Goal: Find specific page/section: Find specific page/section

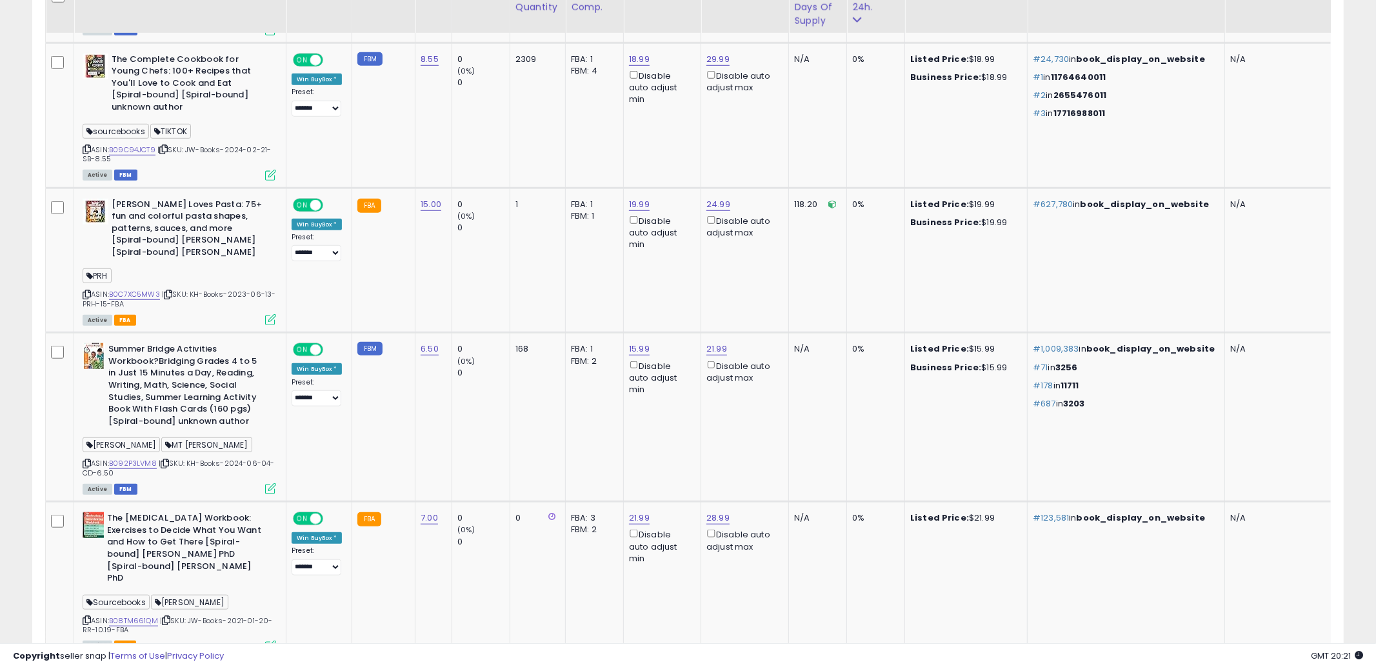
scroll to position [264, 762]
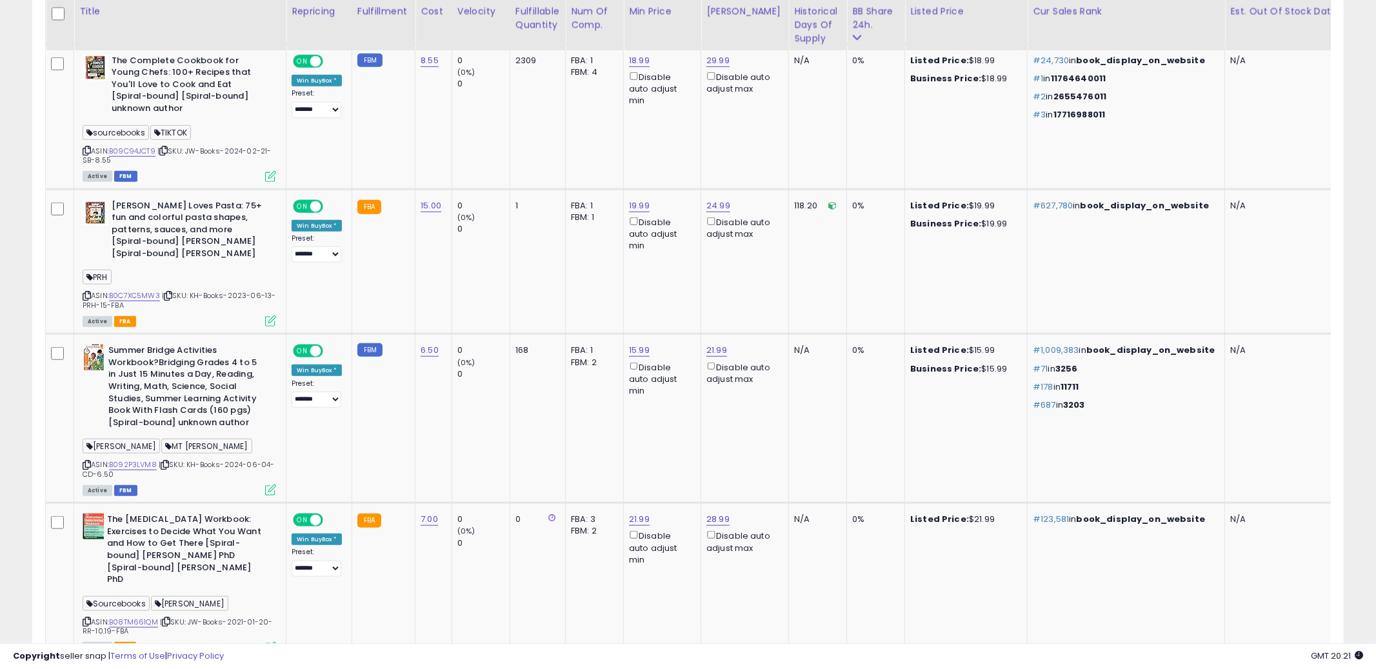
click at [521, 407] on td "168" at bounding box center [537, 418] width 55 height 169
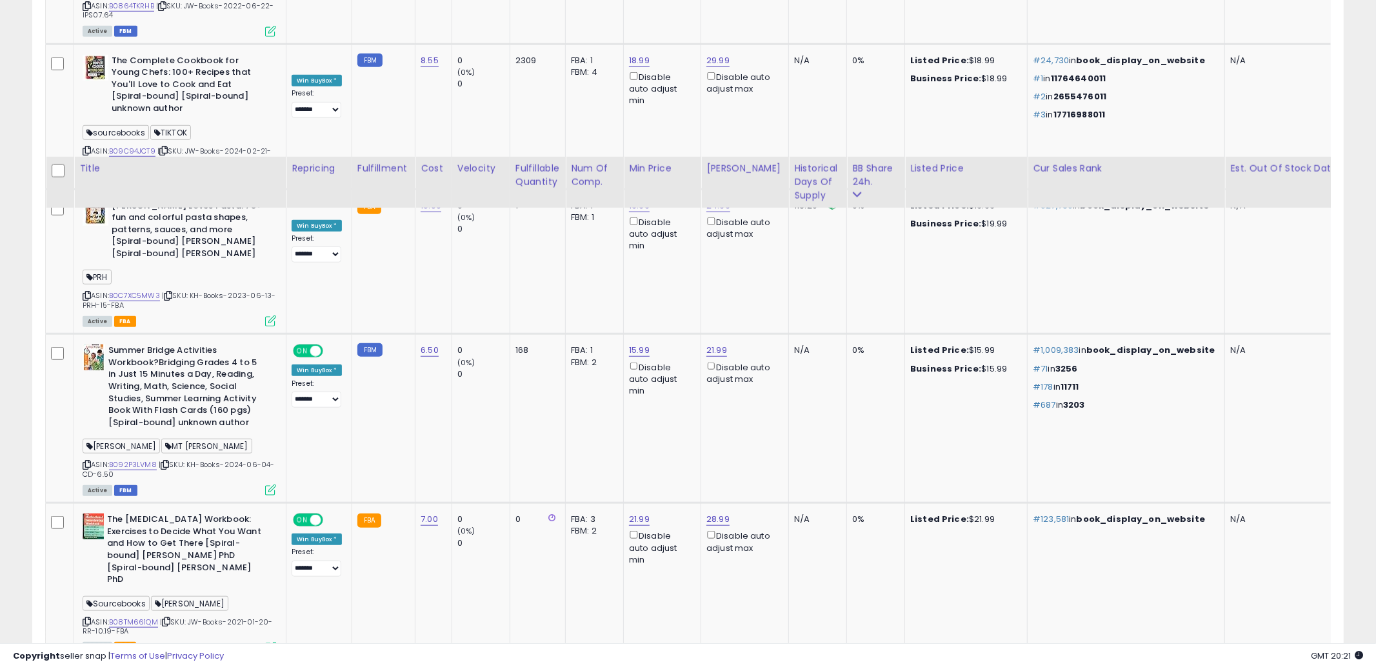
scroll to position [955, 0]
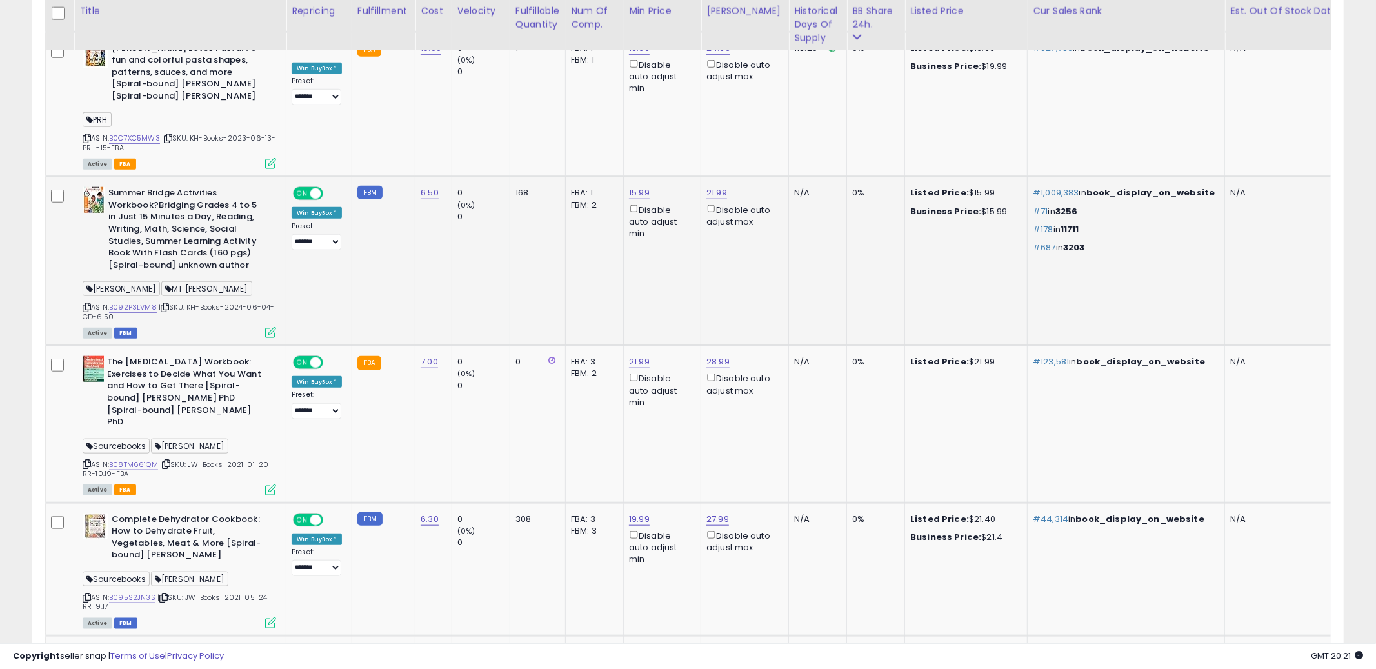
click at [497, 253] on td "0 (0%) 0" at bounding box center [481, 261] width 58 height 169
click at [87, 304] on icon at bounding box center [87, 307] width 8 height 7
click at [146, 302] on link "B092P3LVM8" at bounding box center [133, 307] width 48 height 11
click at [517, 255] on td "168" at bounding box center [537, 261] width 55 height 169
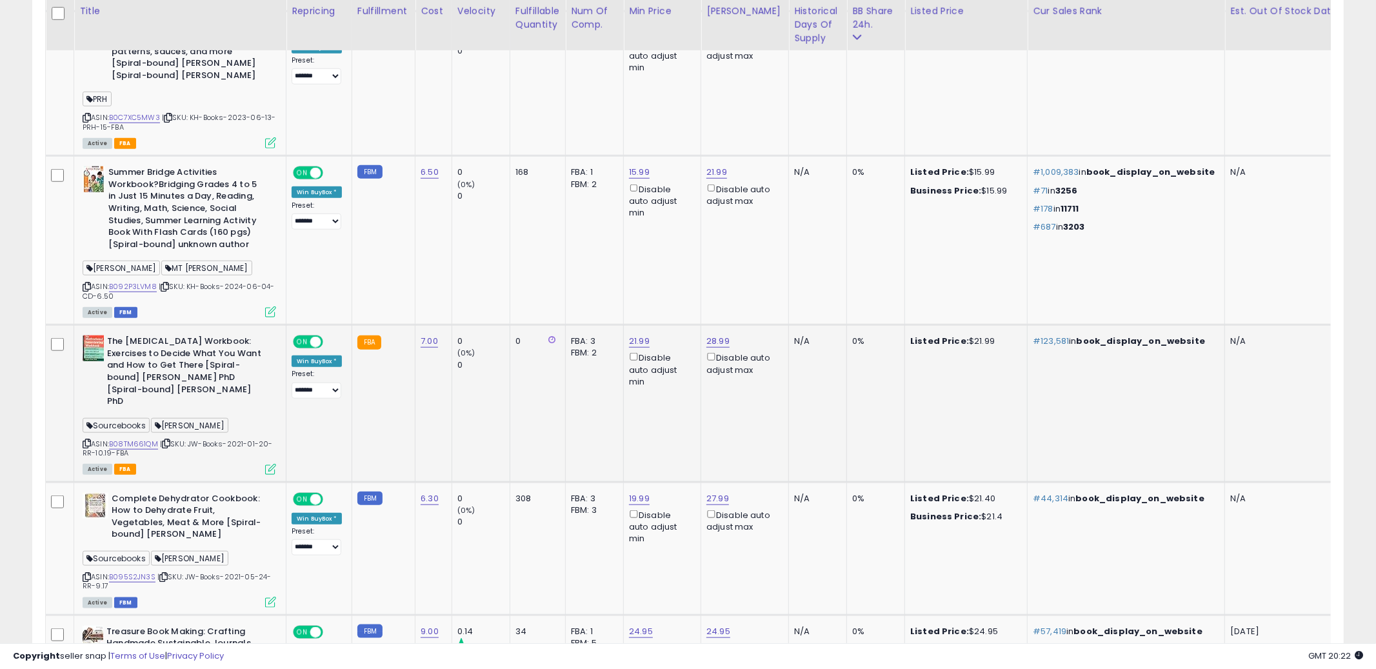
scroll to position [983, 0]
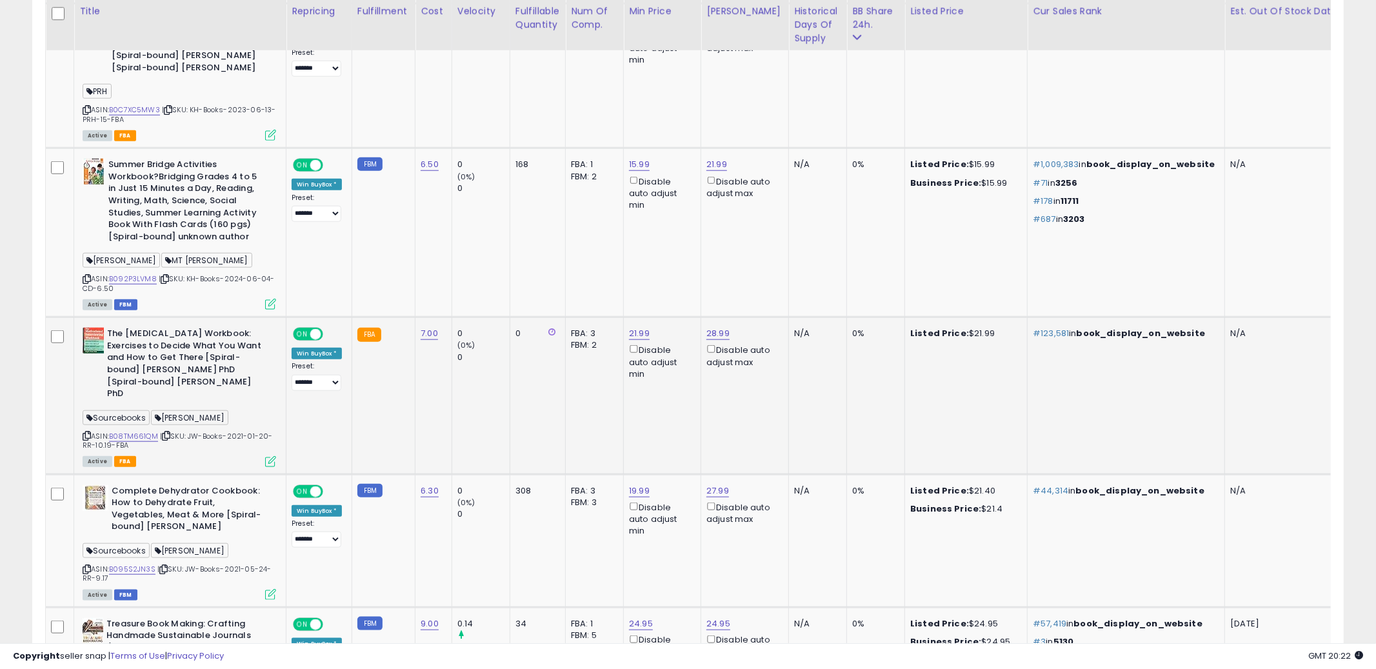
click at [508, 404] on tr "**********" at bounding box center [1139, 395] width 2187 height 157
click at [88, 432] on icon at bounding box center [87, 435] width 8 height 7
click at [129, 431] on link "B08TM661QM" at bounding box center [133, 436] width 49 height 11
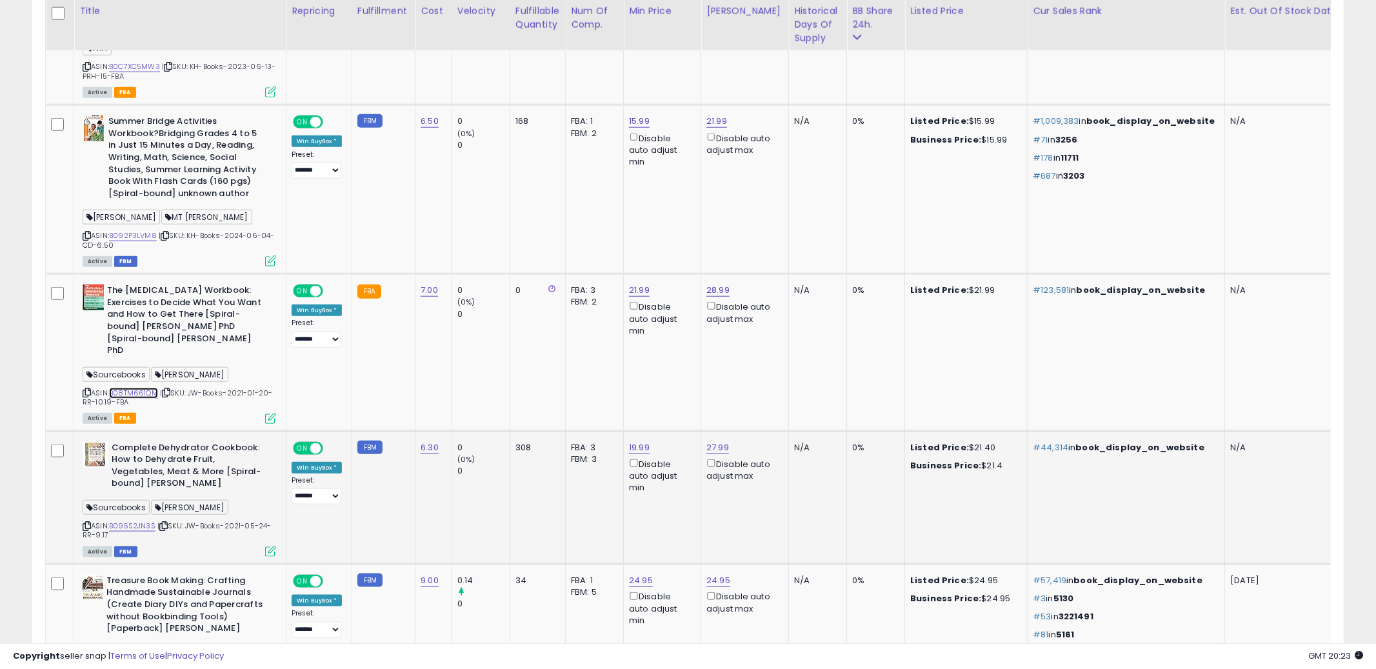
scroll to position [1048, 0]
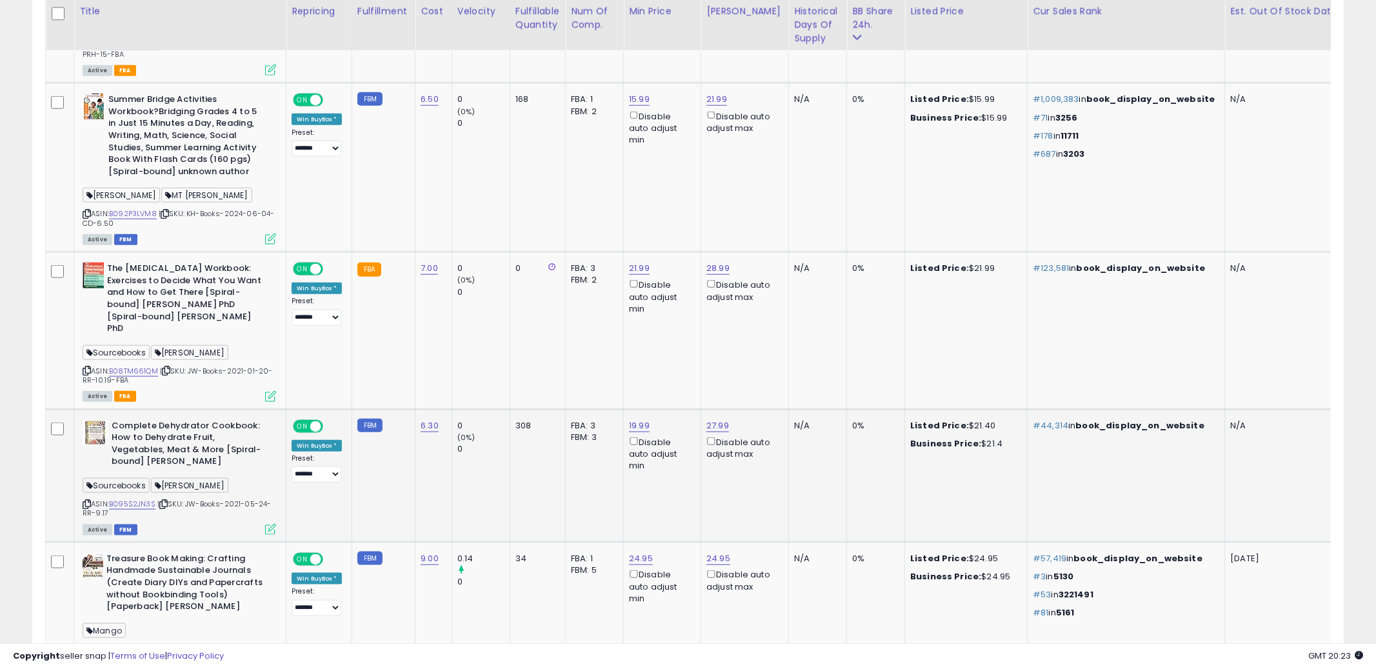
click at [550, 487] on td "308" at bounding box center [537, 475] width 55 height 133
click at [87, 501] on icon at bounding box center [87, 504] width 8 height 7
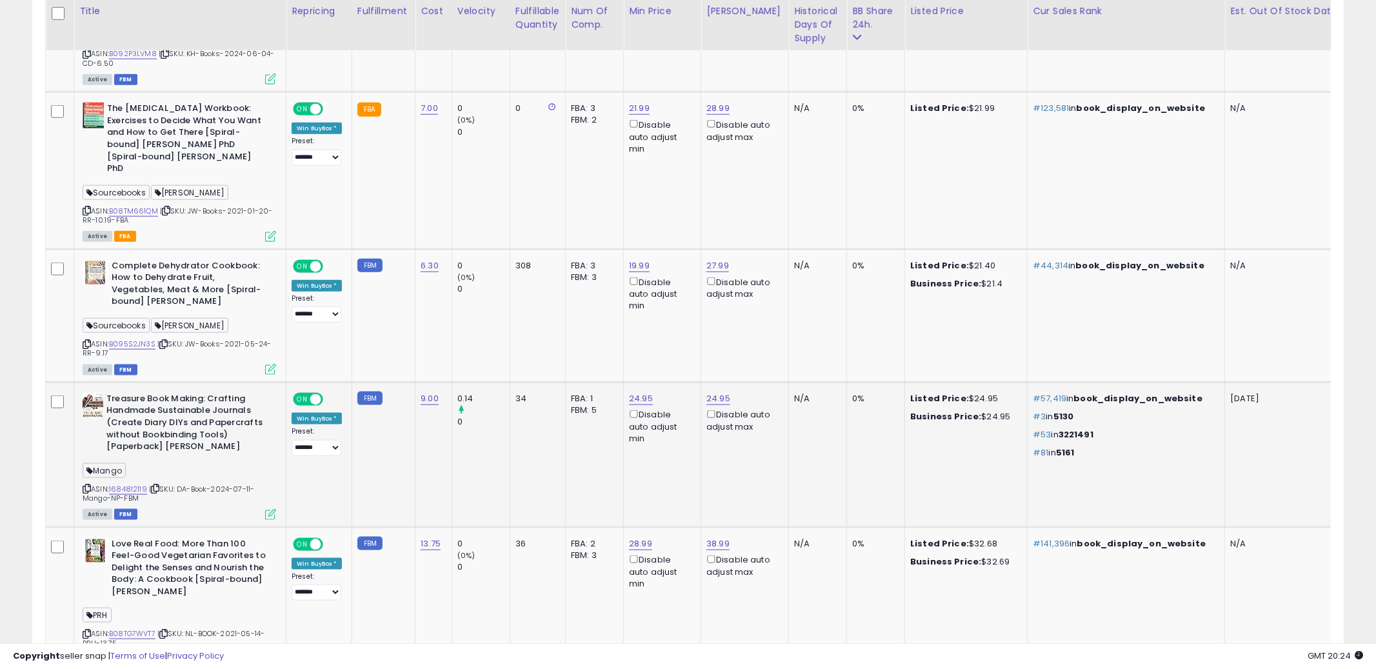
scroll to position [1204, 0]
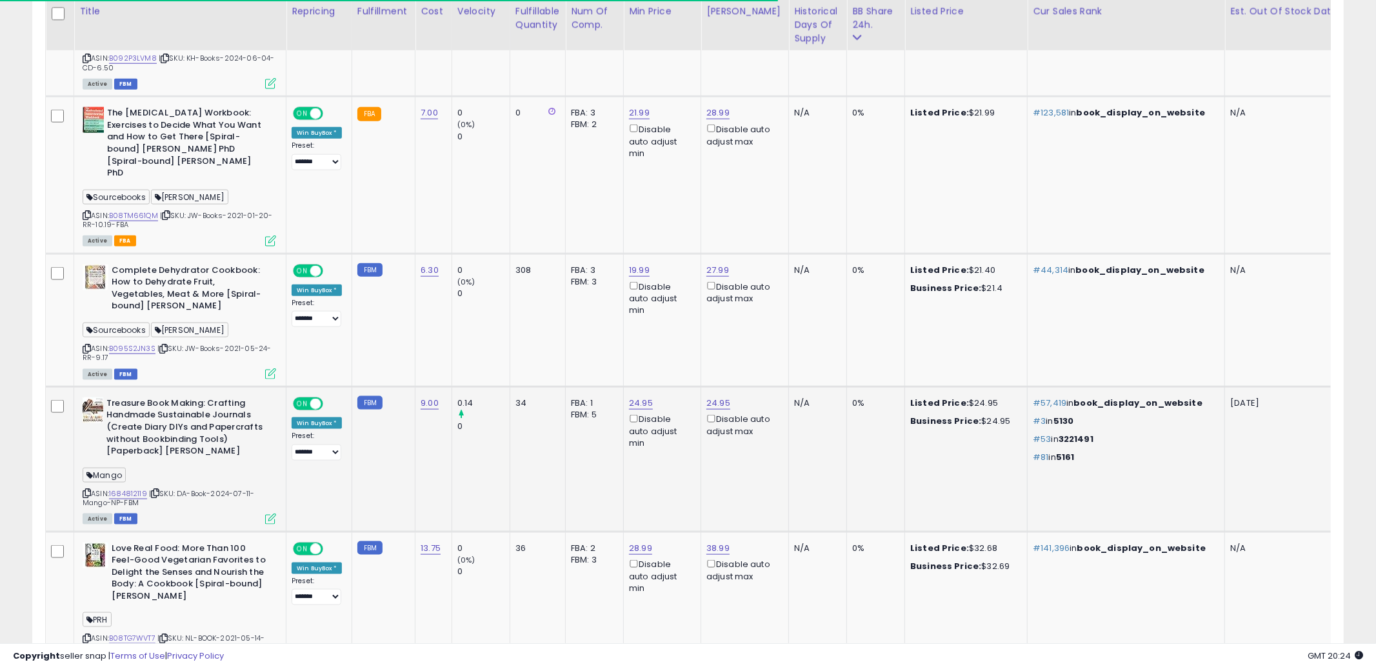
click at [85, 490] on icon at bounding box center [87, 493] width 8 height 7
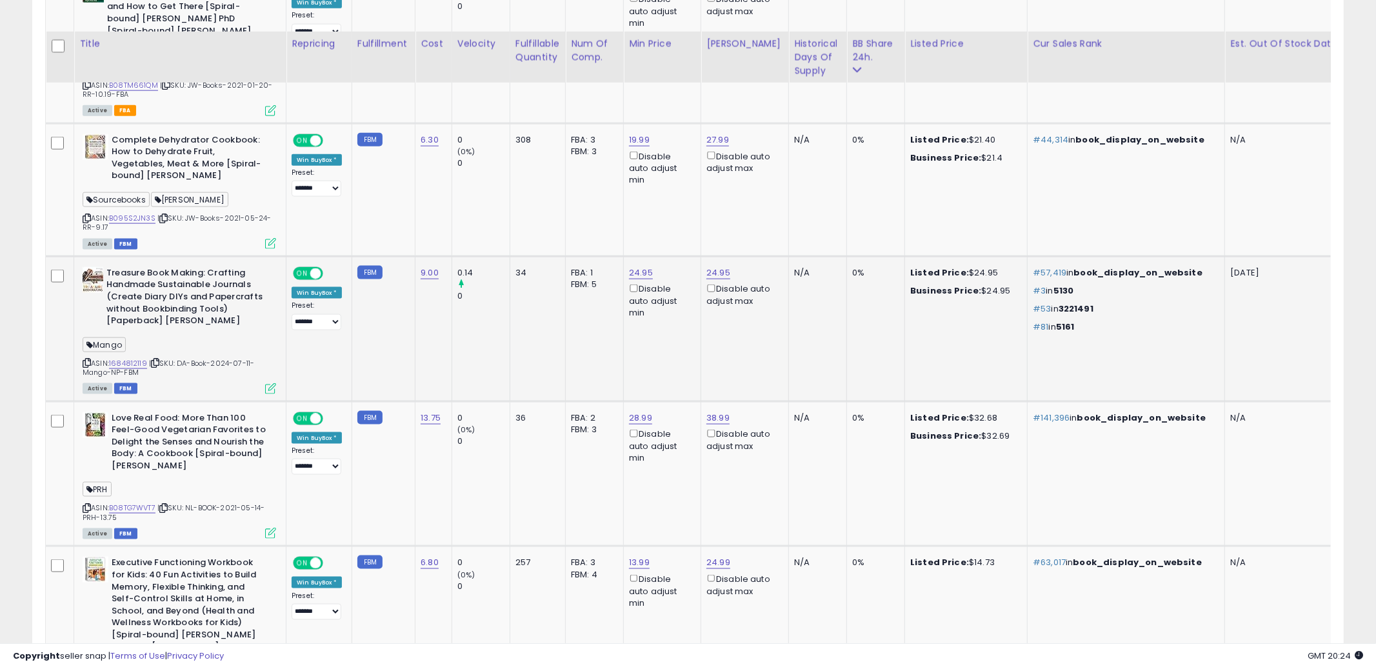
scroll to position [1366, 0]
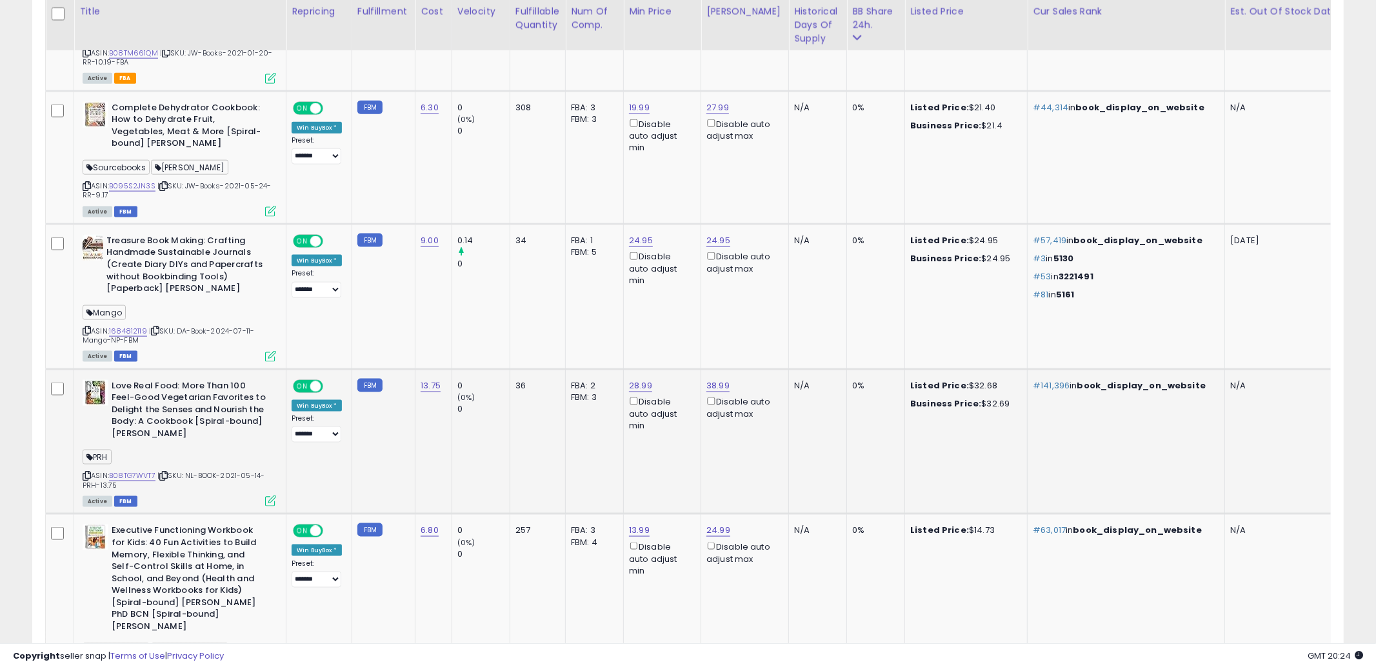
drag, startPoint x: 88, startPoint y: 459, endPoint x: 99, endPoint y: 449, distance: 14.6
click at [88, 472] on icon at bounding box center [87, 475] width 8 height 7
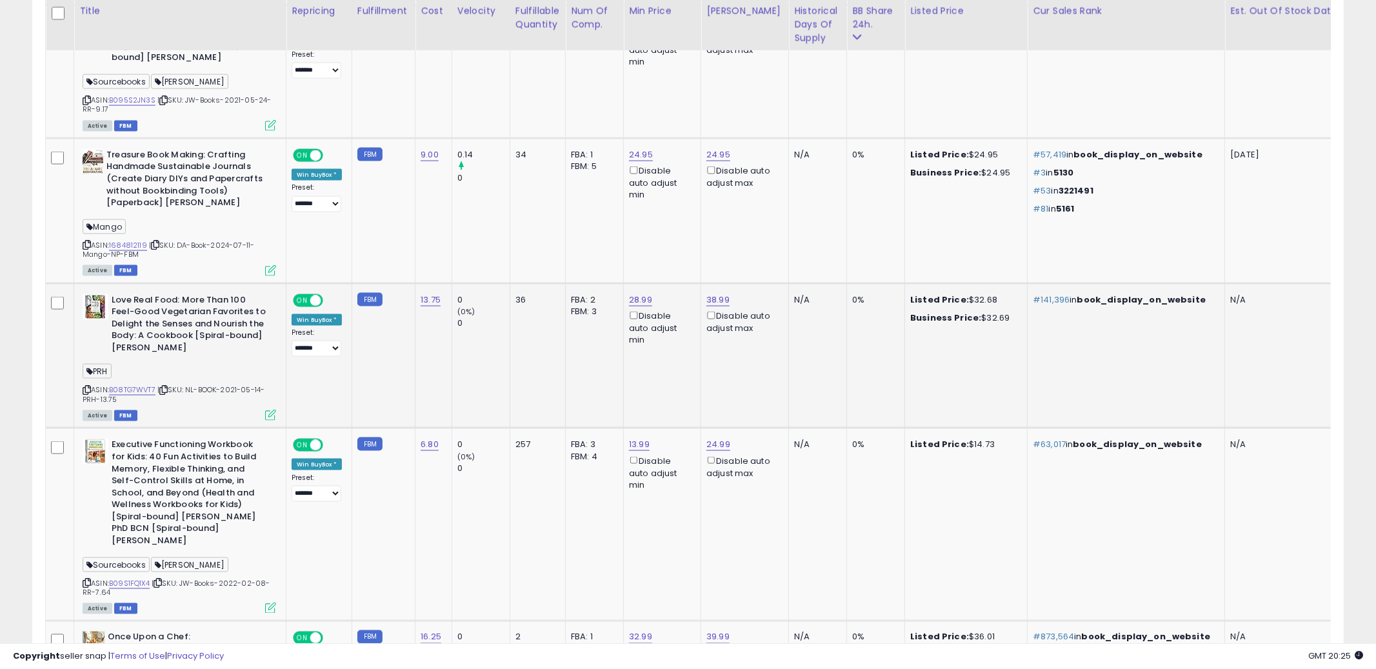
scroll to position [1446, 0]
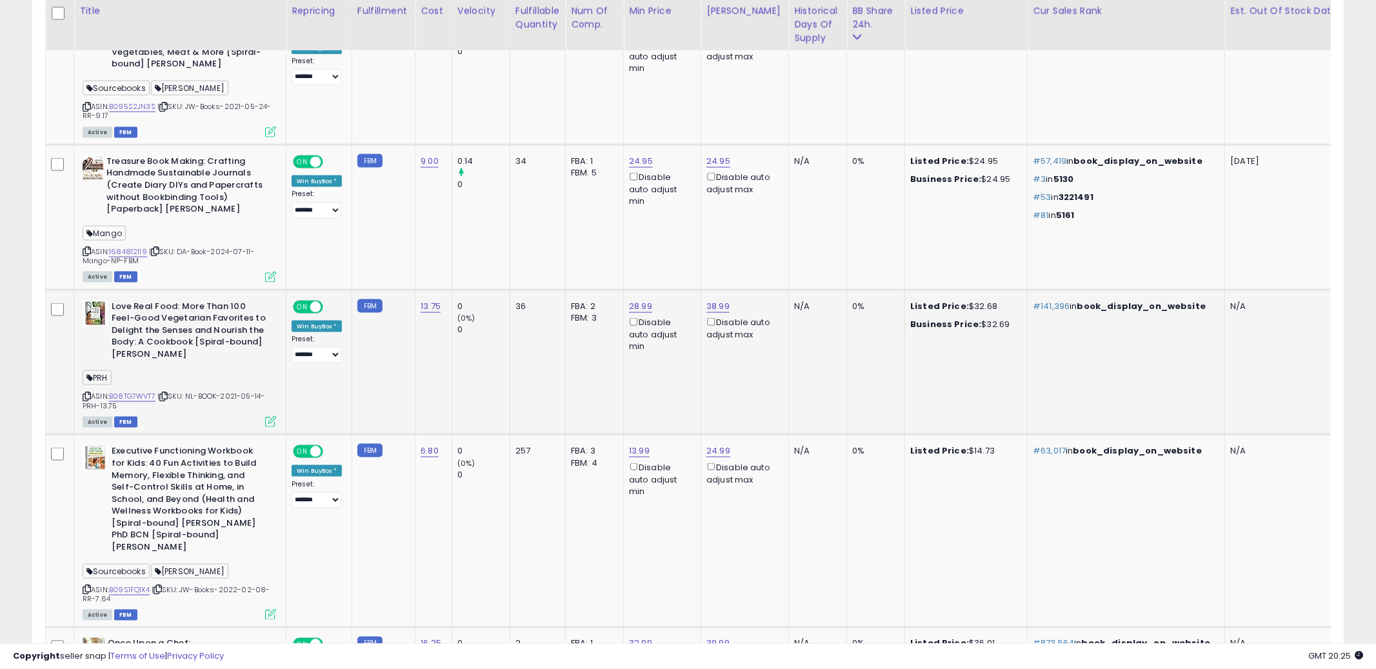
click at [452, 391] on td "0 (0%) 0" at bounding box center [481, 362] width 58 height 145
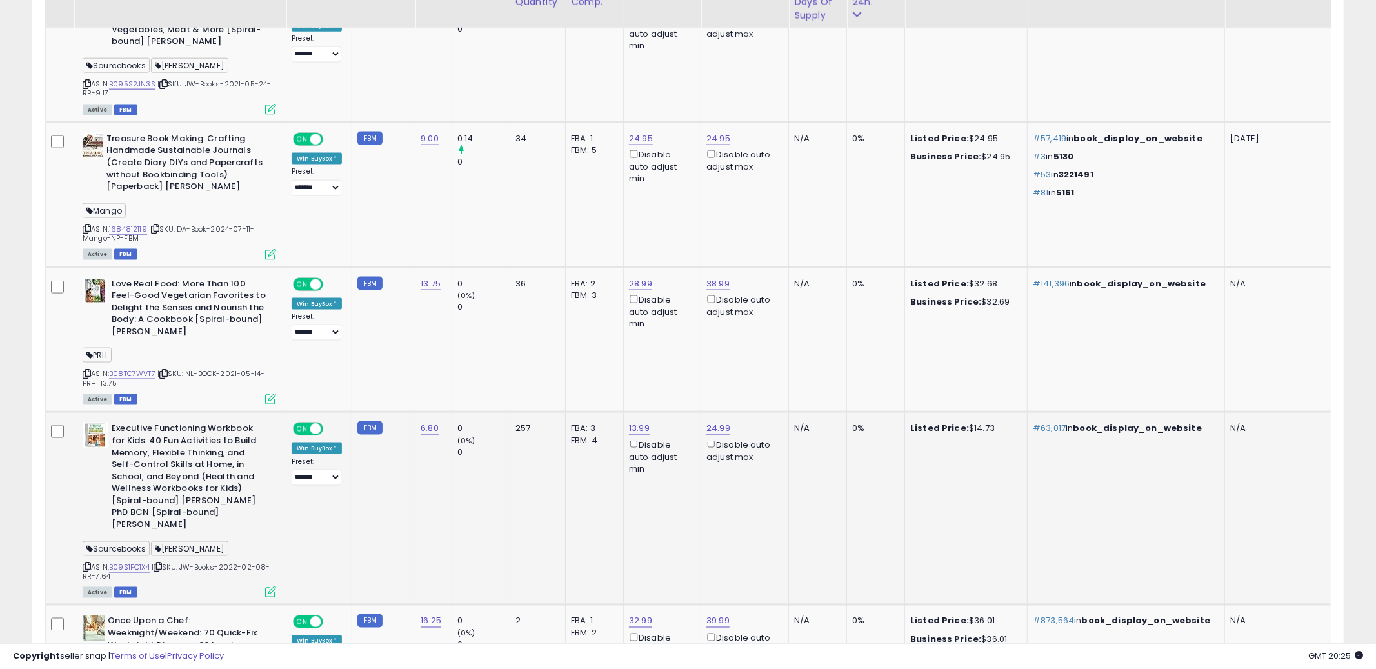
scroll to position [1553, 0]
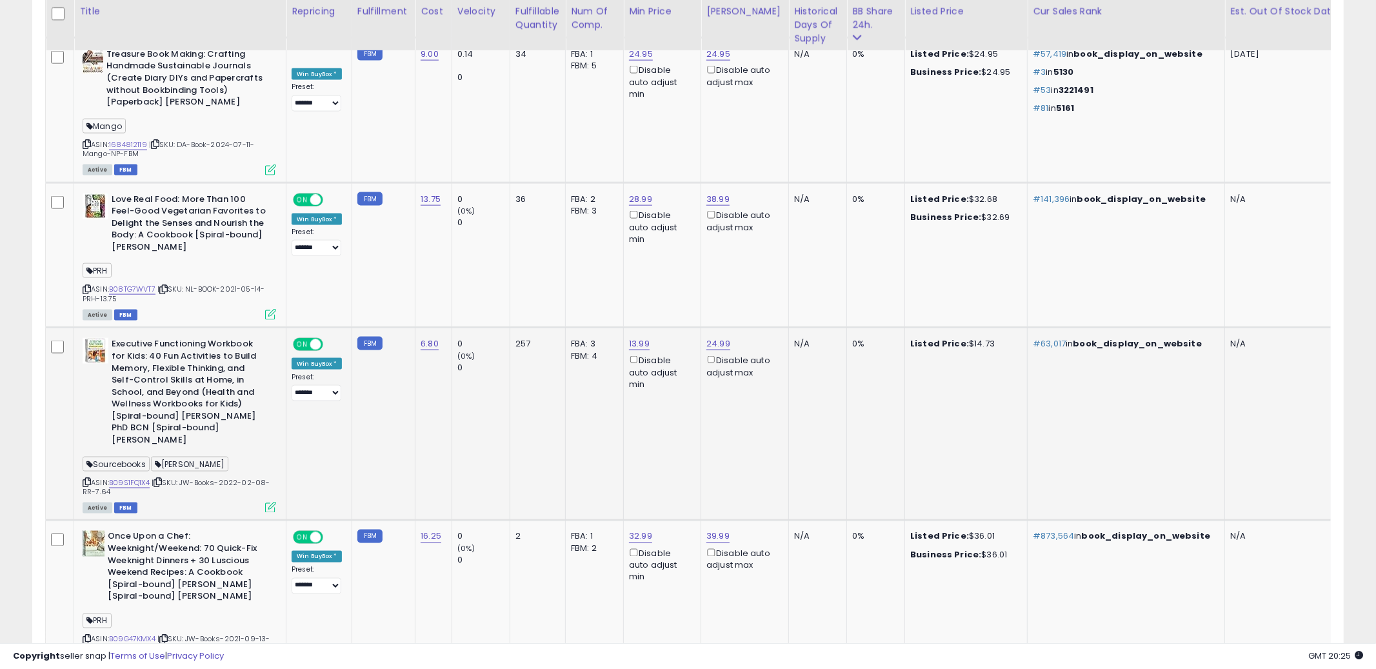
click at [87, 479] on icon at bounding box center [87, 482] width 8 height 7
click at [464, 383] on td "0 (0%) 0" at bounding box center [481, 424] width 58 height 193
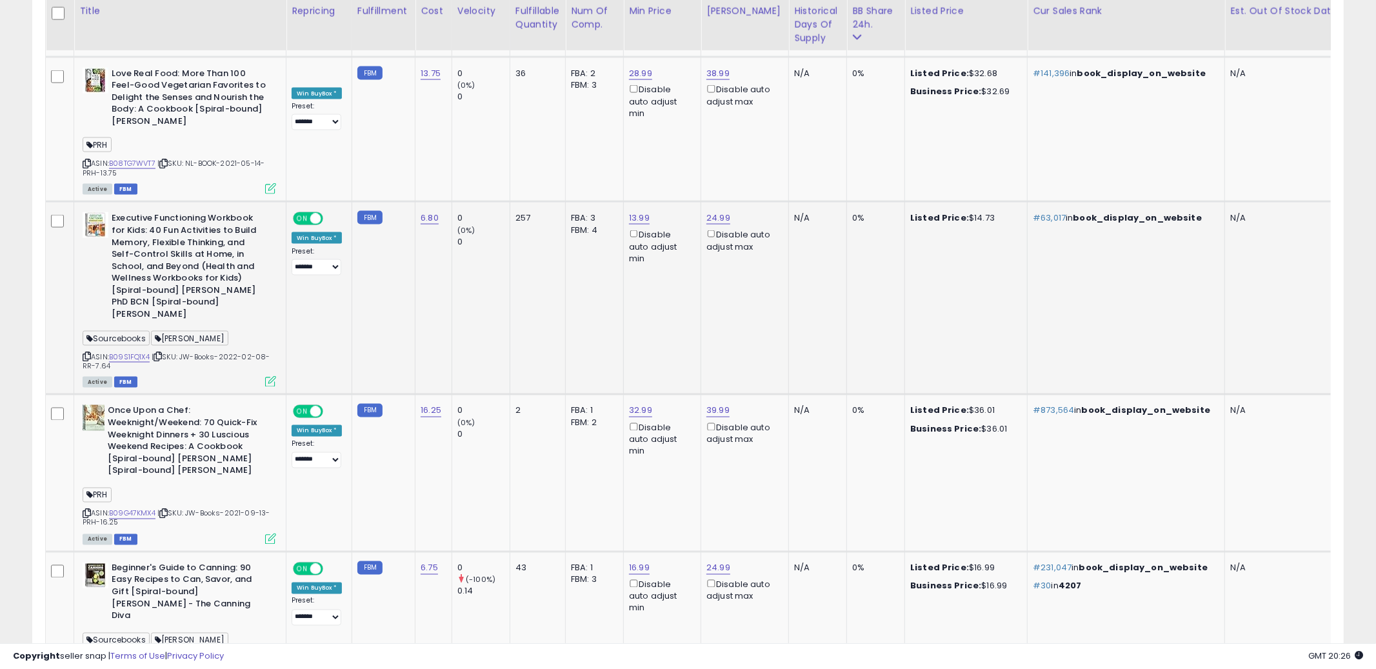
scroll to position [1700, 0]
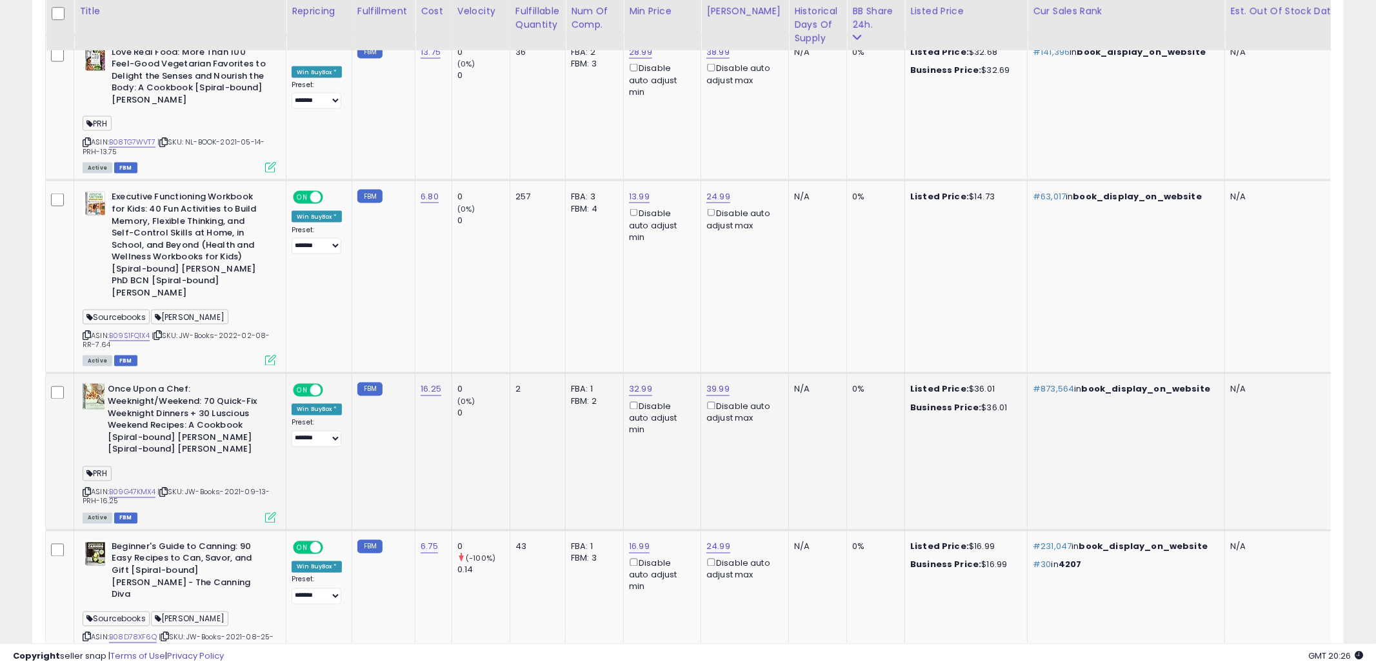
click at [489, 448] on td "0 (0%) 0" at bounding box center [481, 451] width 58 height 157
click at [89, 489] on icon at bounding box center [87, 492] width 8 height 7
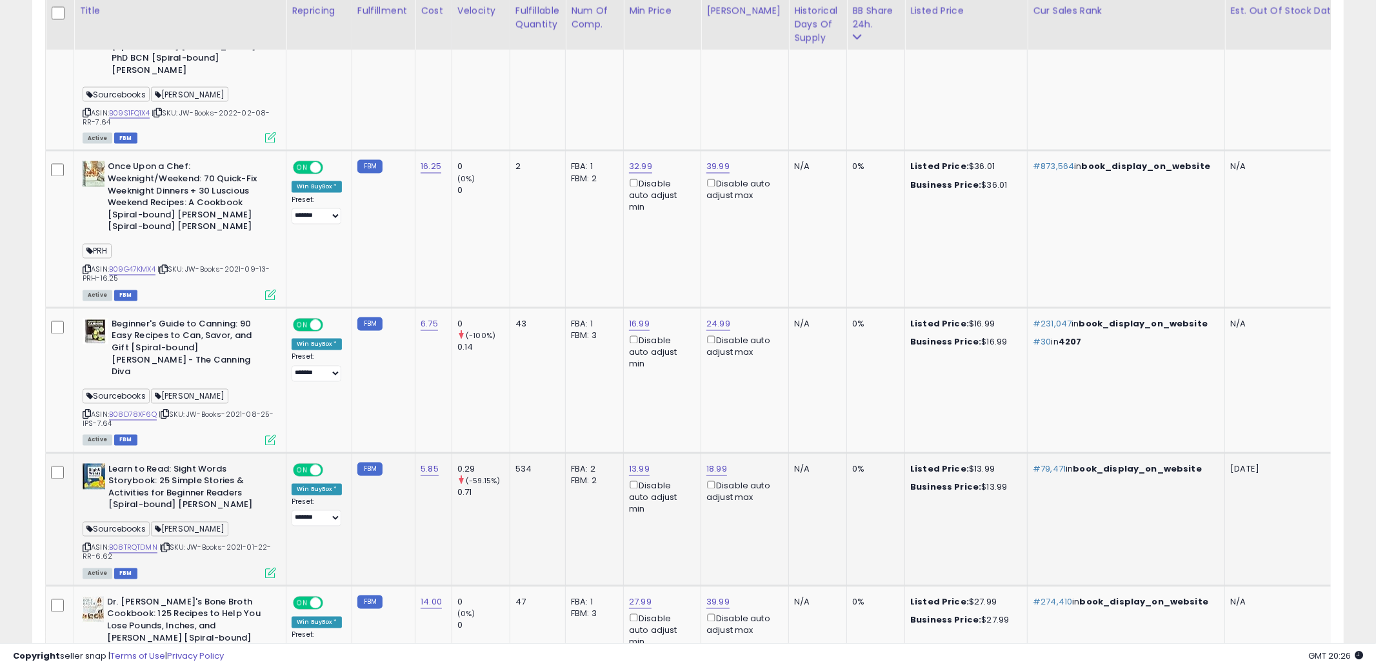
scroll to position [1921, 0]
click at [84, 412] on icon at bounding box center [87, 415] width 8 height 7
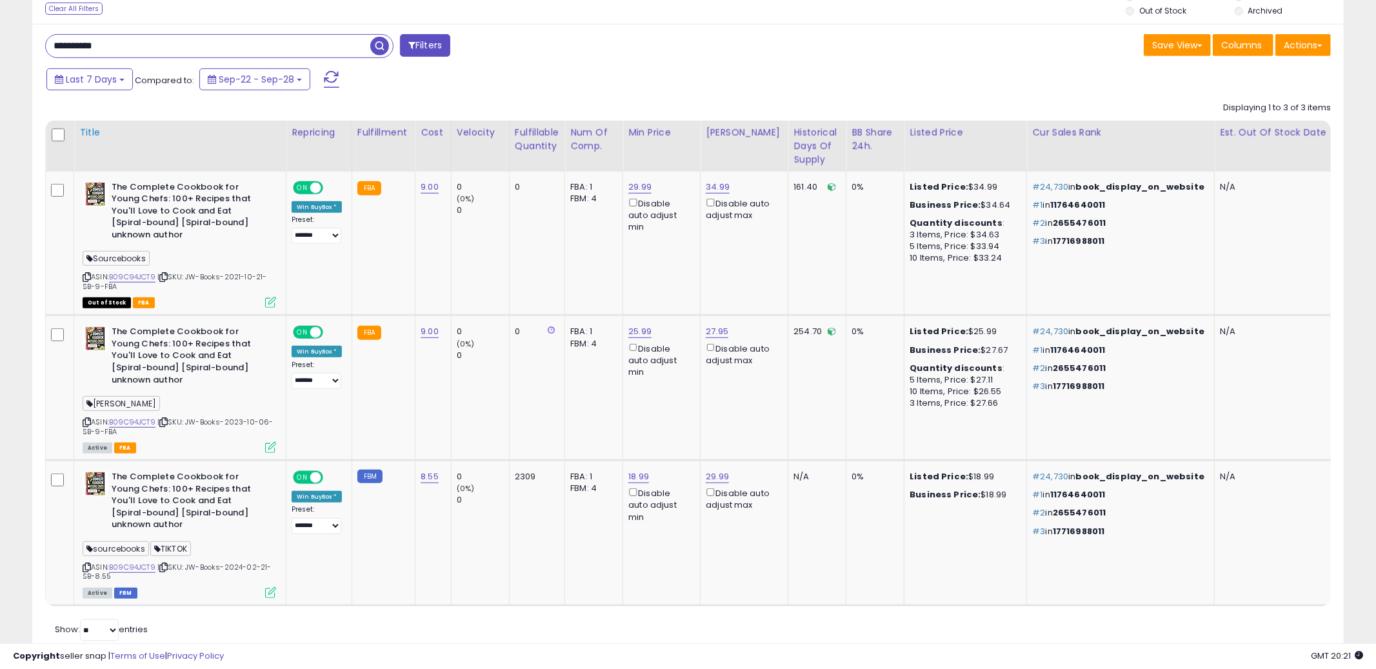
scroll to position [264, 762]
click at [241, 43] on input "**********" at bounding box center [208, 46] width 324 height 23
paste input "text"
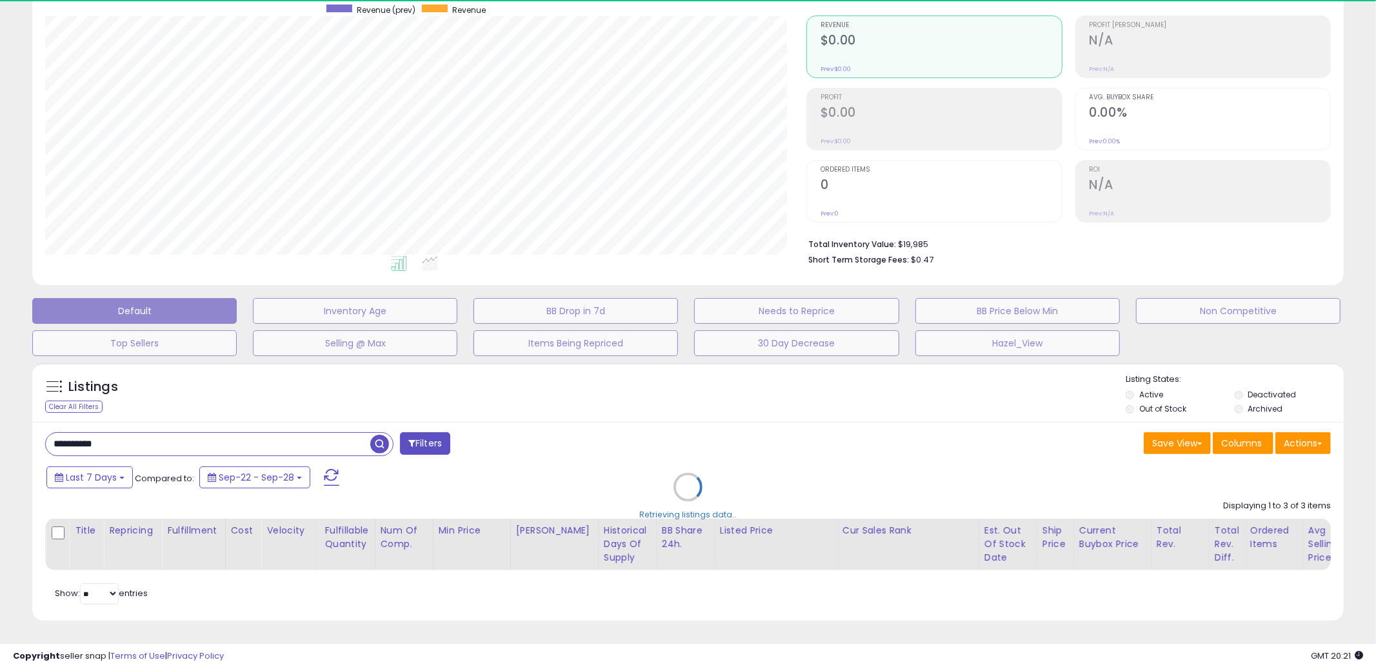
scroll to position [477, 0]
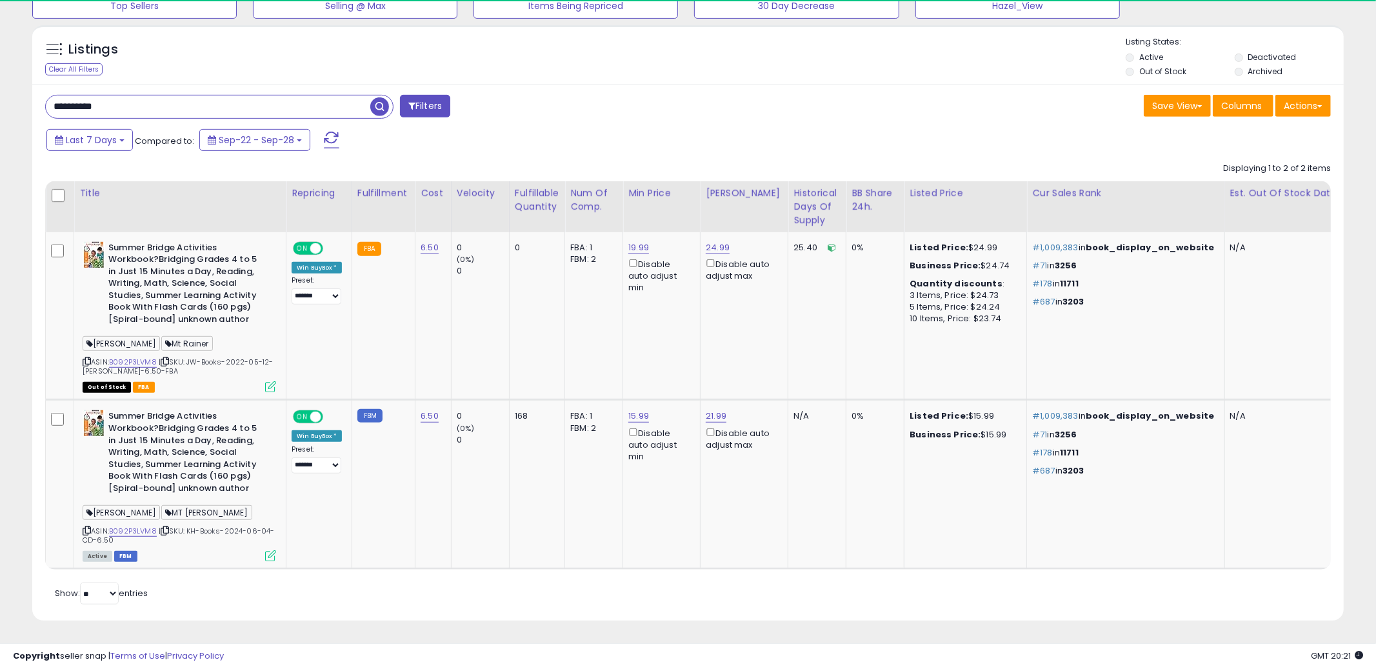
click at [846, 106] on div "Save View Save As New View Update Current View Columns Actions Import Import Wa…" at bounding box center [1014, 107] width 653 height 25
click at [770, 119] on div "Save View Save As New View Update Current View Columns Actions Import Import Wa…" at bounding box center [1014, 107] width 653 height 25
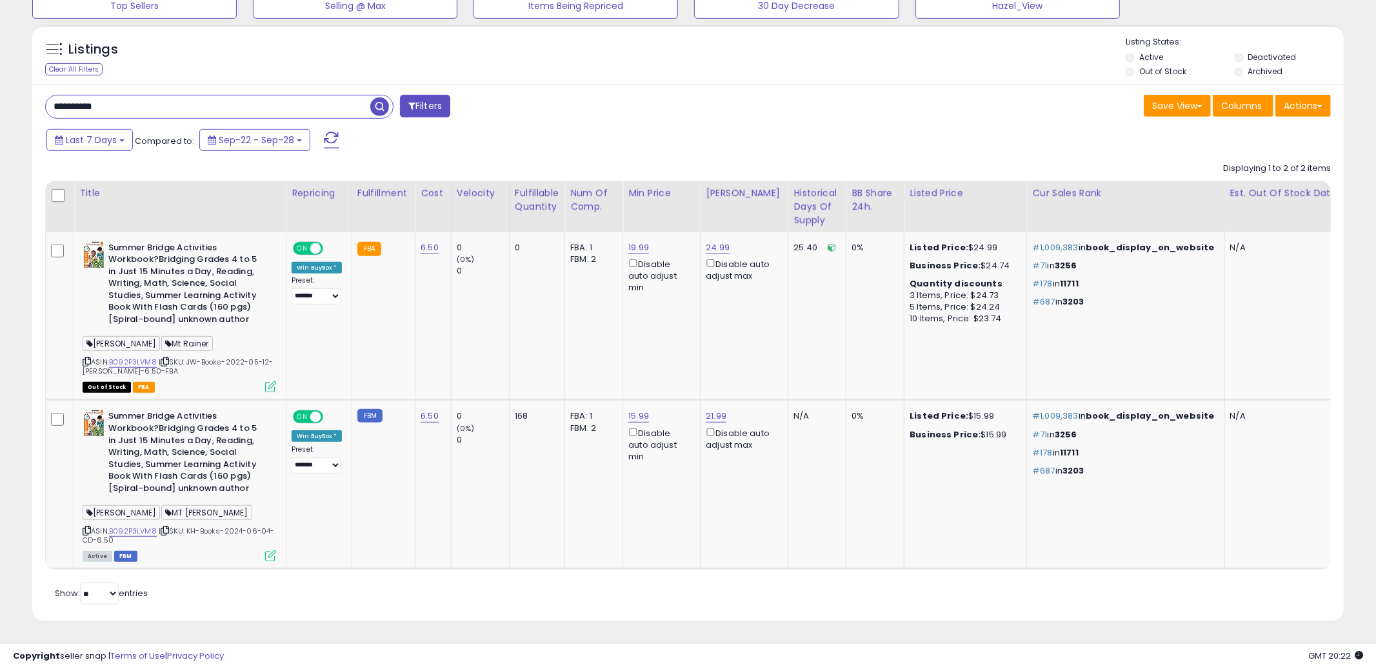
click at [324, 104] on input "**********" at bounding box center [208, 106] width 324 height 23
paste input "text"
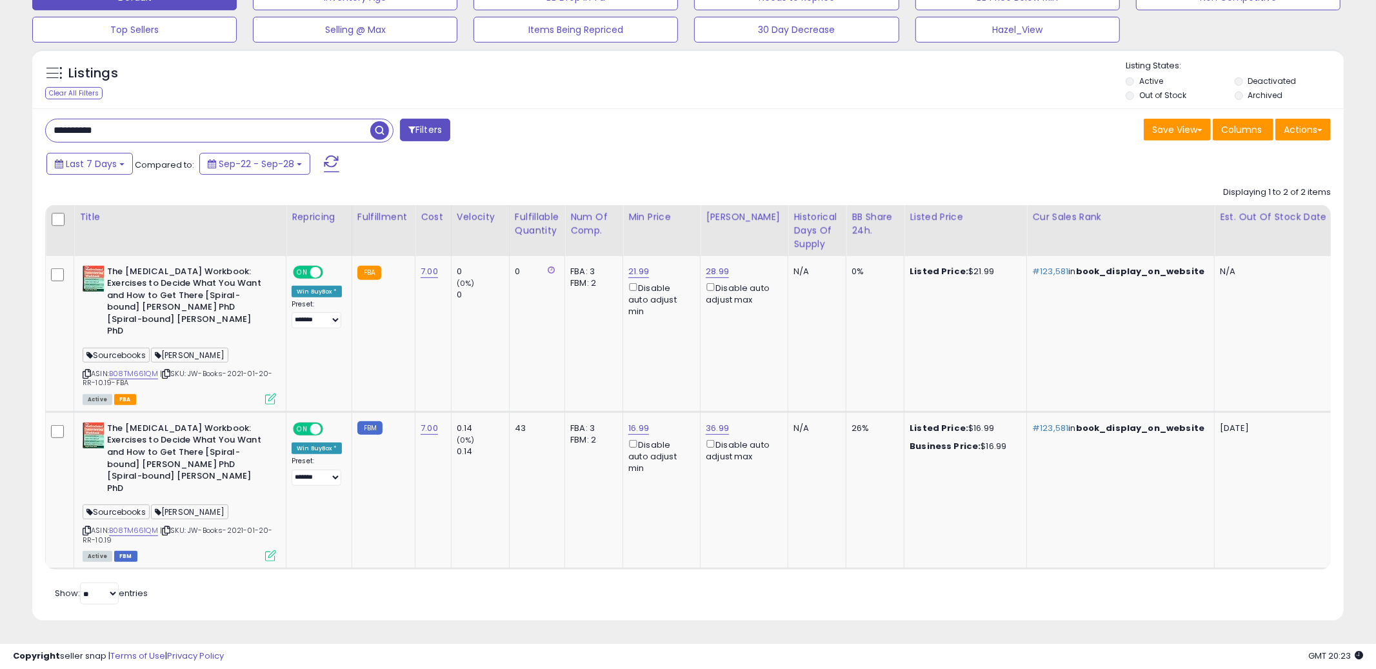
click at [304, 136] on input "**********" at bounding box center [208, 130] width 324 height 23
paste input "text"
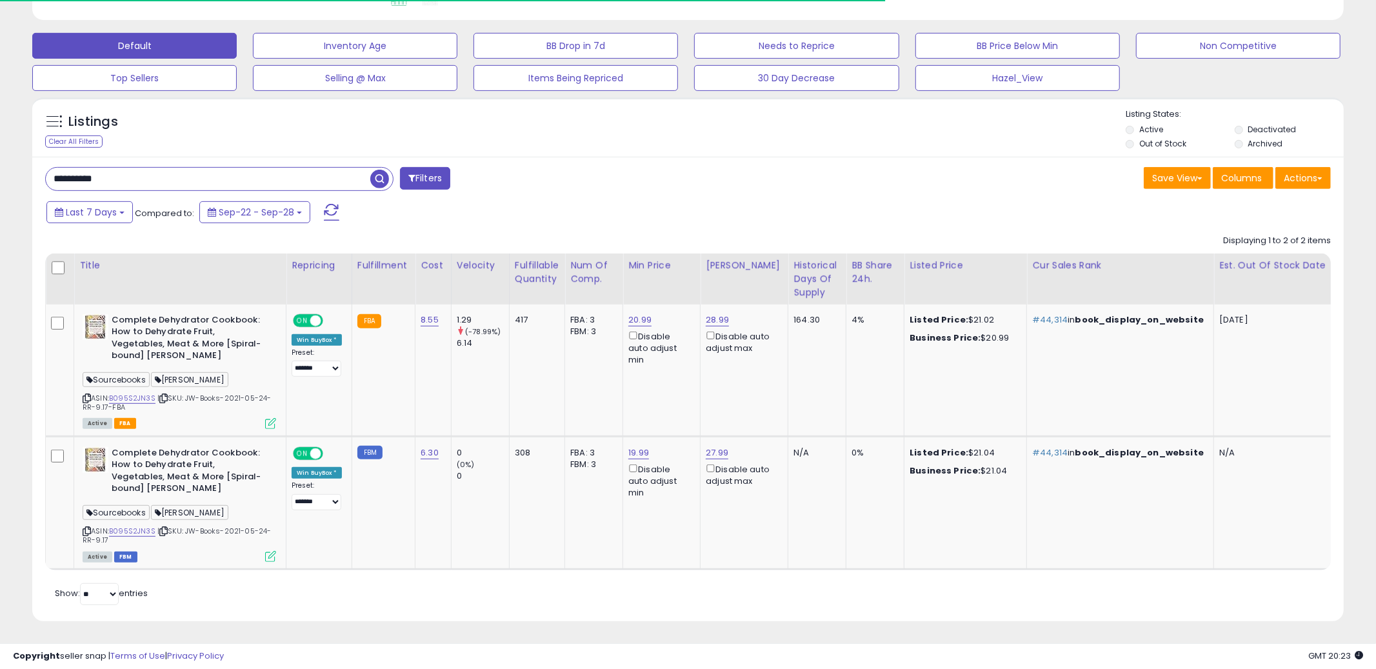
scroll to position [404, 0]
click at [618, 579] on div "Retrieving listings data.. Displaying 1 to 2 of 2 items Title Repricing" at bounding box center [688, 419] width 1286 height 380
click at [240, 339] on b "Complete Dehydrator Cookbook: How to Dehydrate Fruit, Vegetables, Meat & More […" at bounding box center [190, 340] width 157 height 51
click at [238, 335] on b "Complete Dehydrator Cookbook: How to Dehydrate Fruit, Vegetables, Meat & More […" at bounding box center [190, 340] width 157 height 51
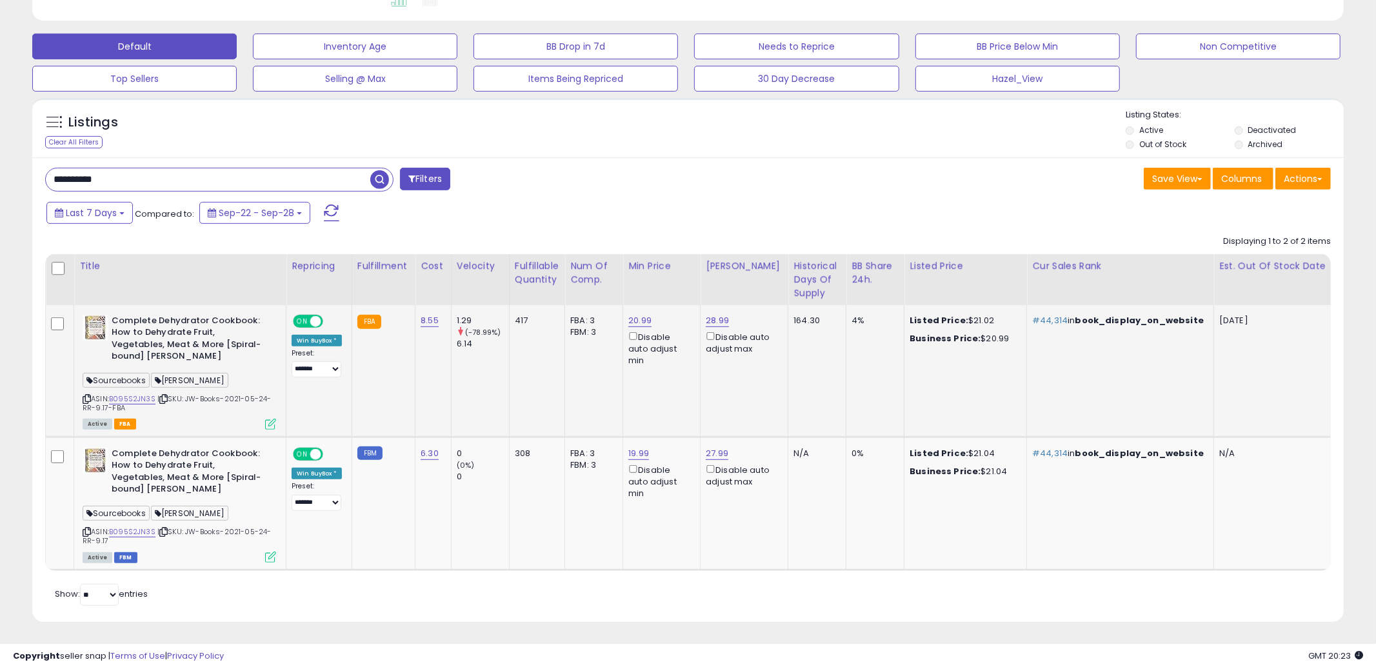
click at [216, 322] on b "Complete Dehydrator Cookbook: How to Dehydrate Fruit, Vegetables, Meat & More […" at bounding box center [190, 340] width 157 height 51
click at [666, 202] on div "Last 7 Days Compared to: Sep-22 - Sep-28" at bounding box center [525, 214] width 964 height 29
click at [140, 403] on link "B095S2JN3S" at bounding box center [132, 398] width 46 height 11
click at [288, 181] on input "**********" at bounding box center [208, 179] width 324 height 23
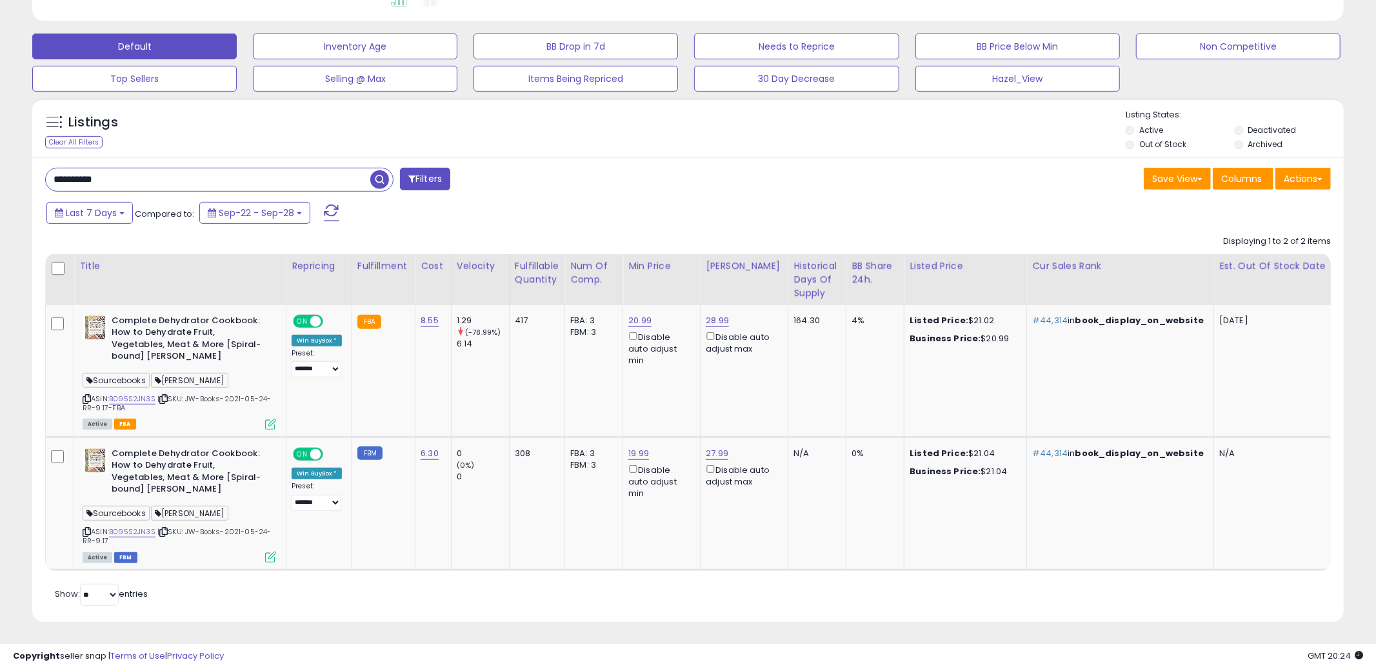
paste input "text"
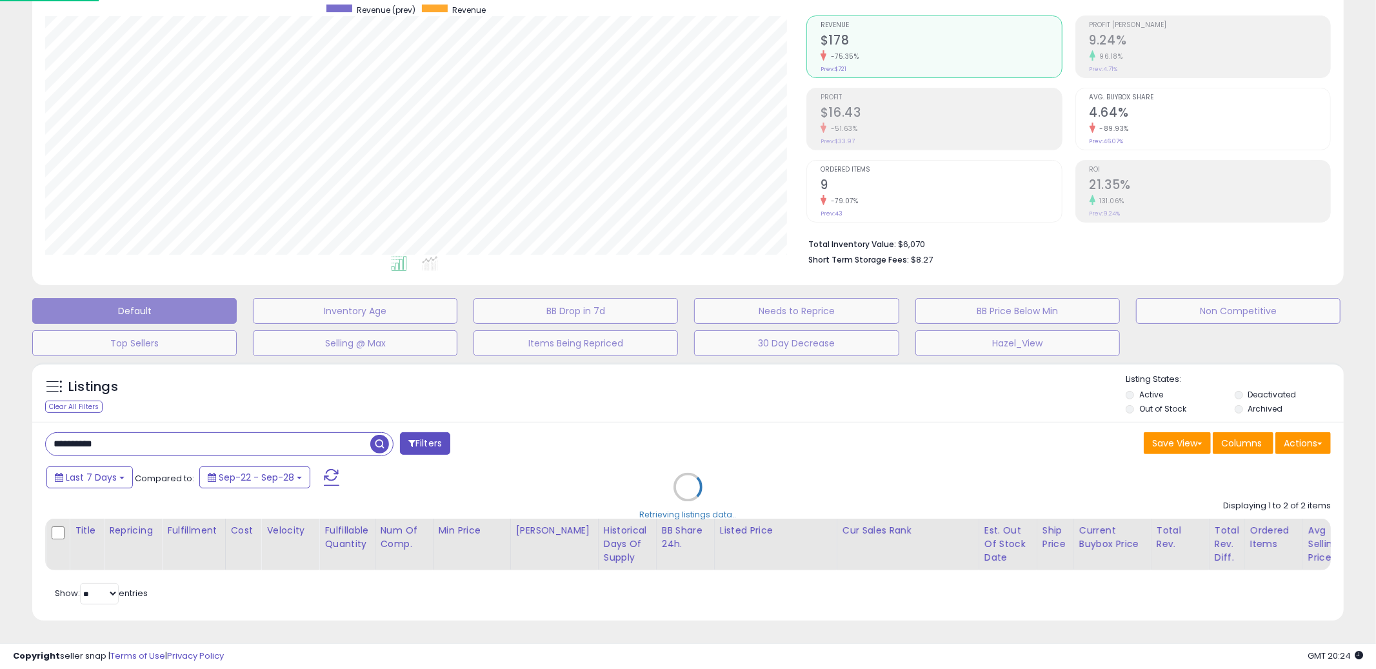
scroll to position [141, 0]
click at [657, 457] on div "Retrieving listings data.." at bounding box center [688, 496] width 1331 height 281
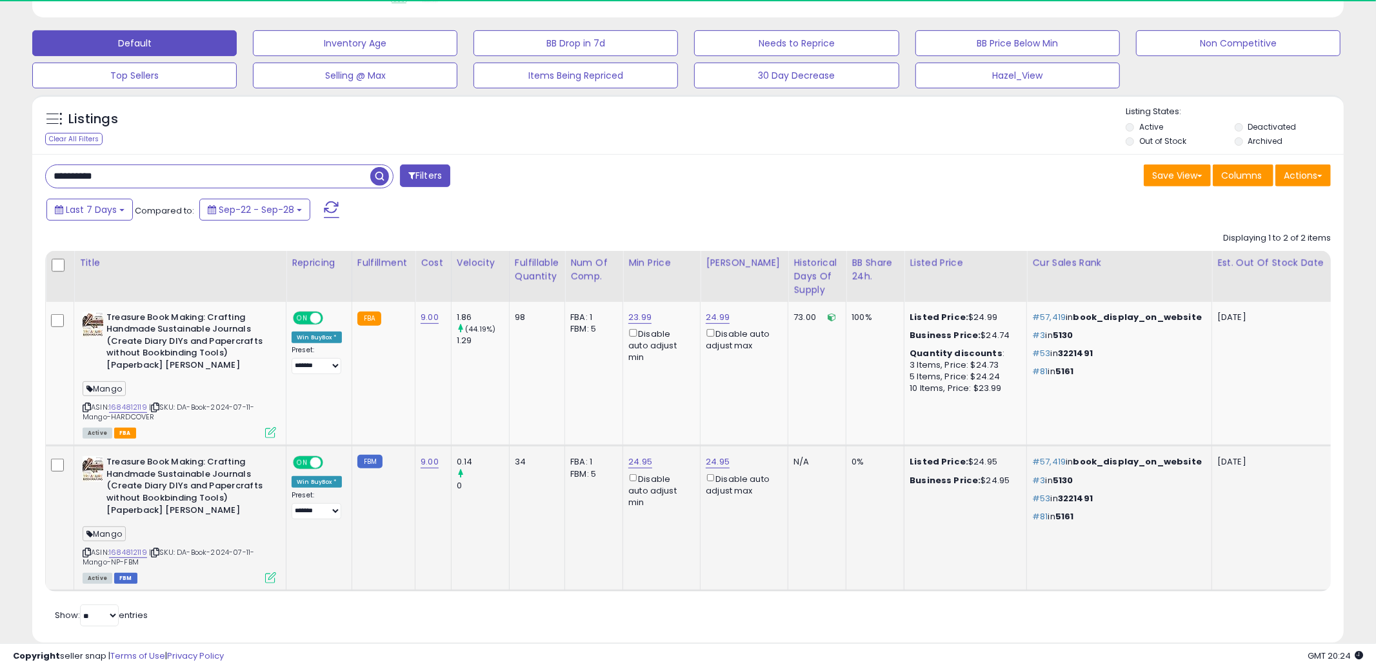
scroll to position [264, 762]
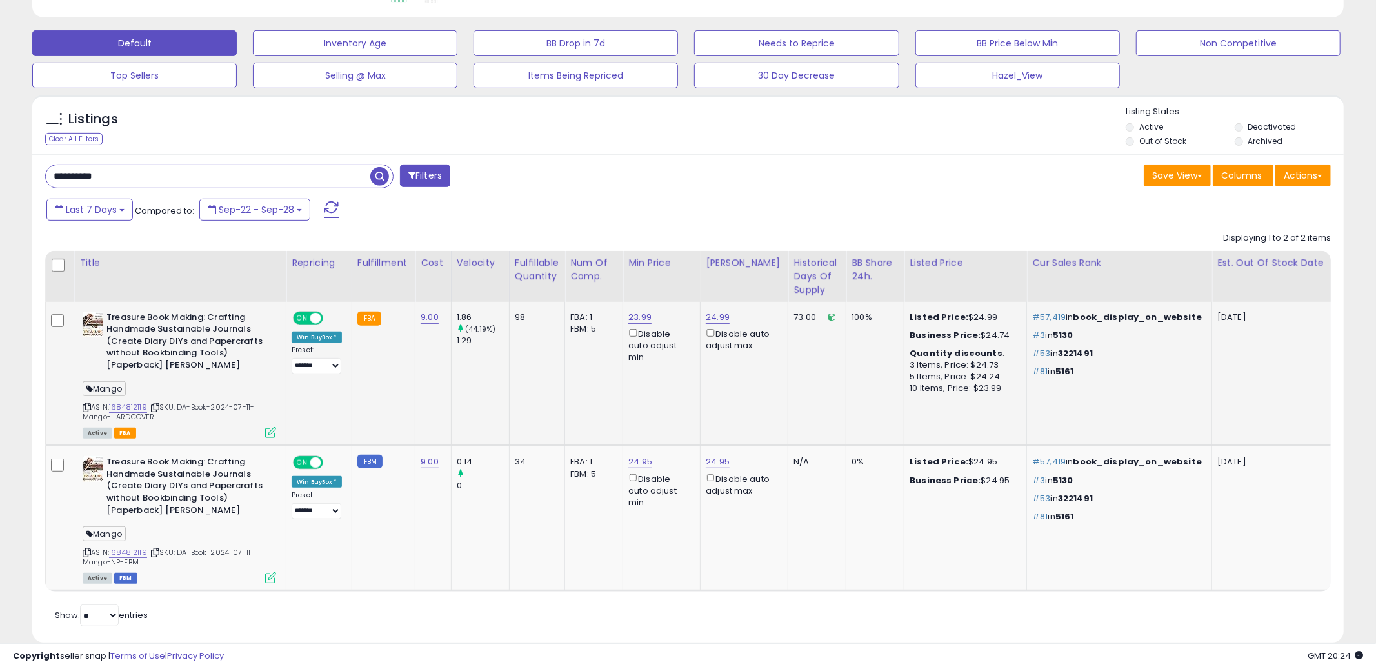
click at [144, 341] on b "Treasure Book Making: Crafting Handmade Sustainable Journals (Create Diary DIYs…" at bounding box center [184, 343] width 157 height 63
click at [126, 412] on span "| SKU: DA-Book-2024-07-11-Mango-HARDCOVER" at bounding box center [169, 411] width 172 height 19
click at [126, 410] on link "1684812119" at bounding box center [128, 407] width 38 height 11
click at [255, 177] on input "**********" at bounding box center [208, 176] width 324 height 23
click at [256, 177] on input "**********" at bounding box center [208, 176] width 324 height 23
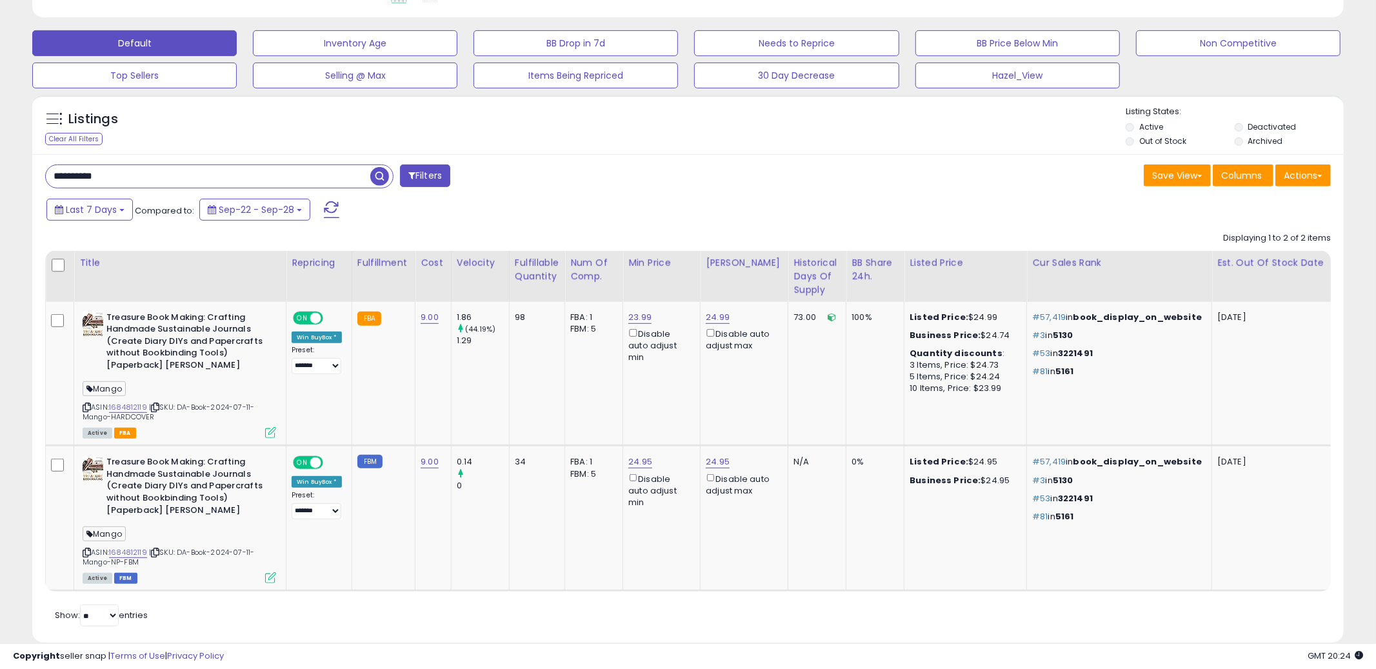
paste input "text"
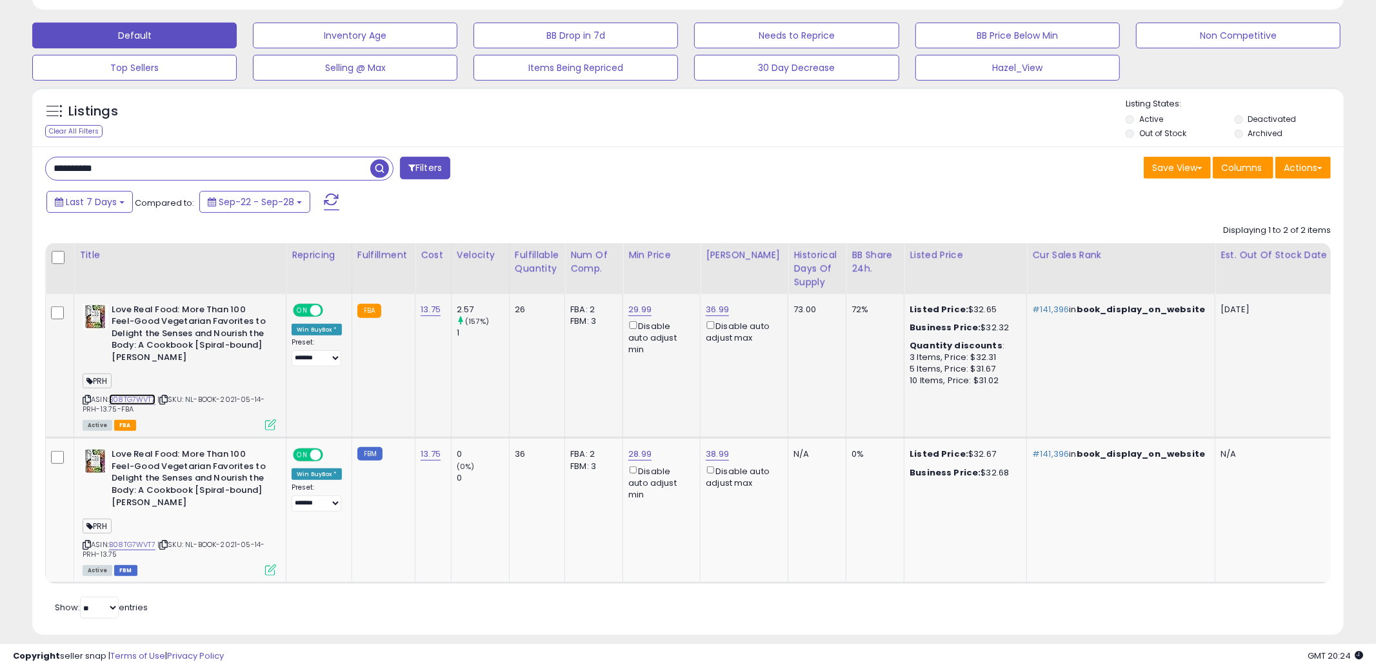
click at [146, 399] on link "B08TG7WVT7" at bounding box center [132, 399] width 46 height 11
click at [290, 170] on input "**********" at bounding box center [208, 168] width 324 height 23
paste input "text"
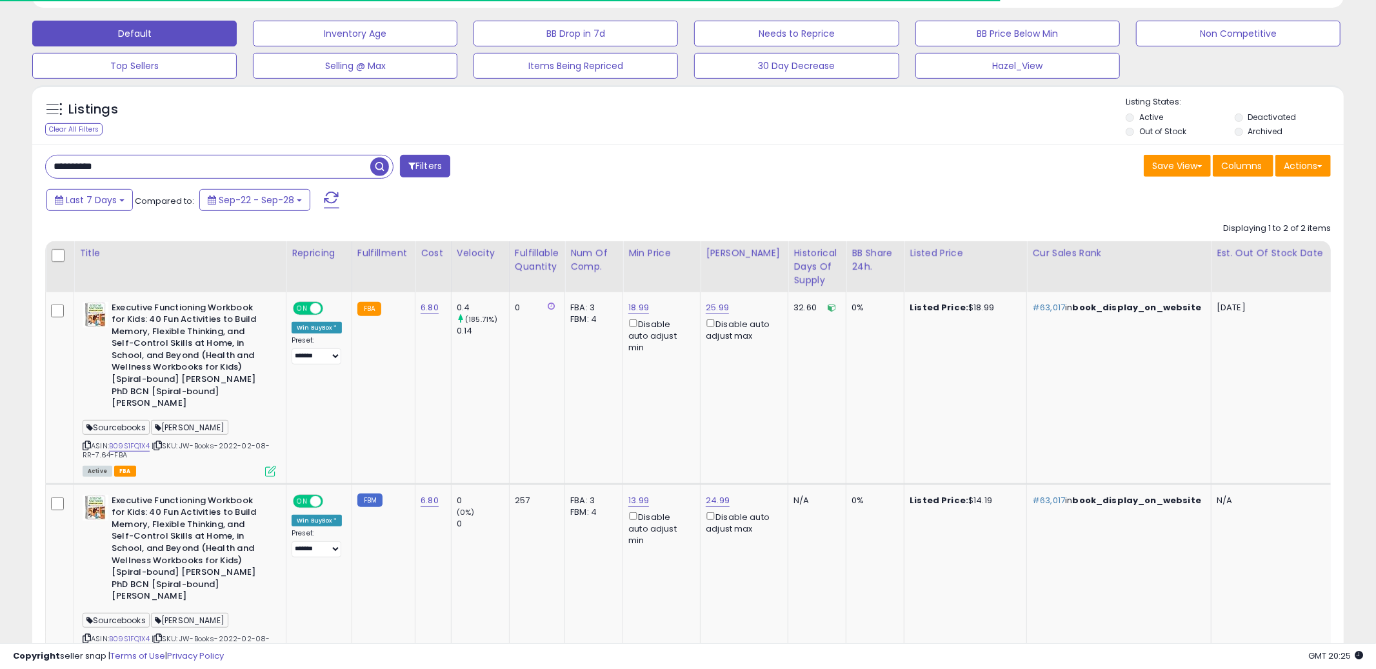
scroll to position [430, 0]
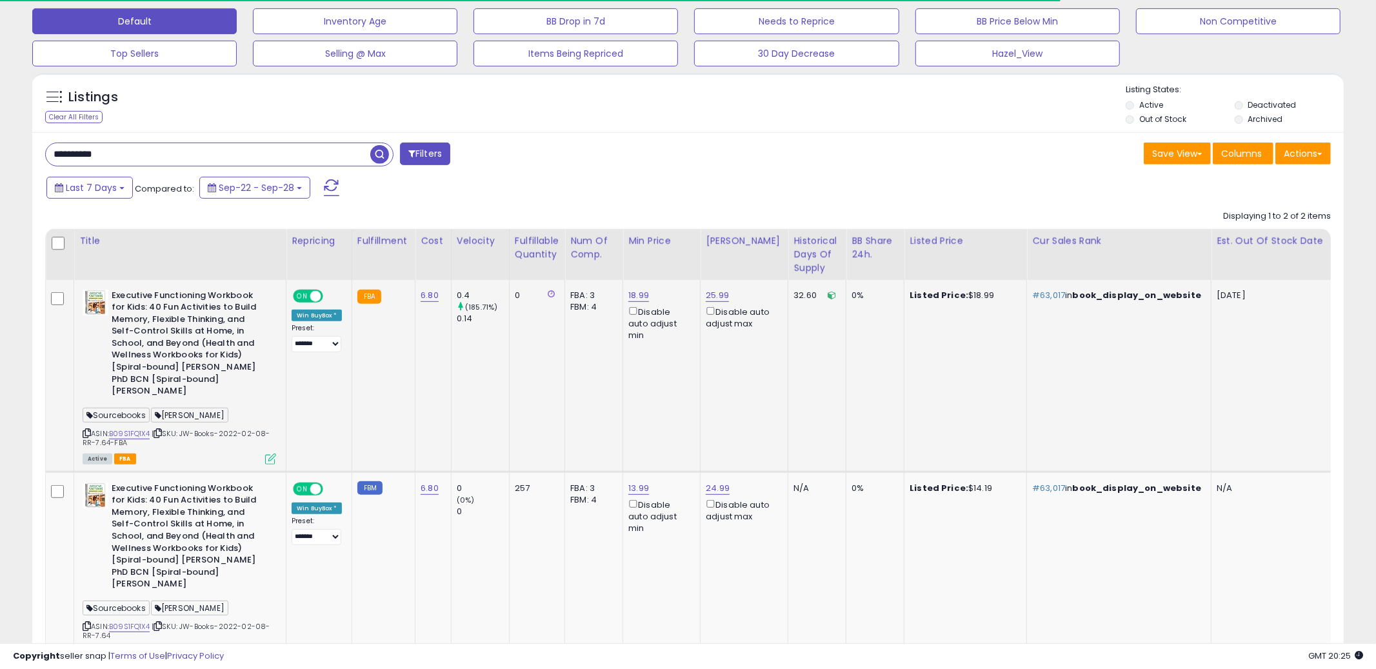
click at [739, 447] on td "25.99 Disable auto adjust max" at bounding box center [745, 376] width 88 height 192
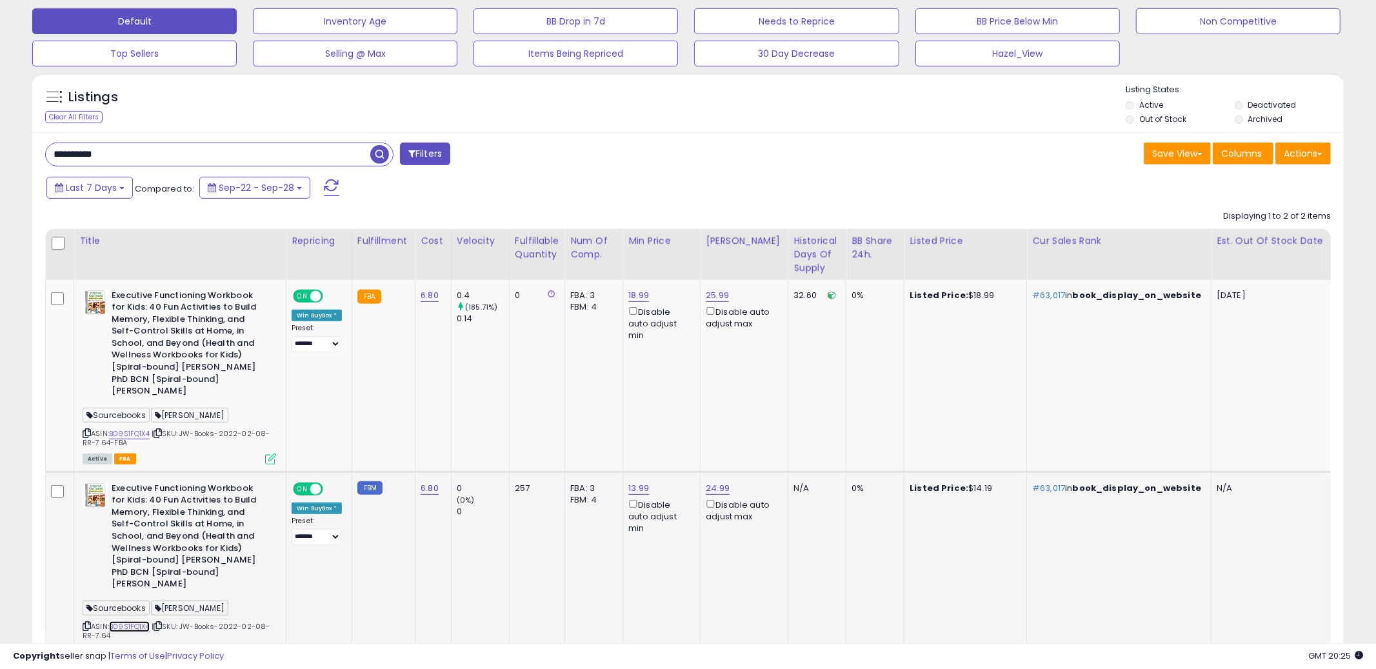
click at [142, 621] on link "B09S1FQ1X4" at bounding box center [129, 626] width 41 height 11
click at [303, 157] on input "**********" at bounding box center [208, 154] width 324 height 23
paste input "text"
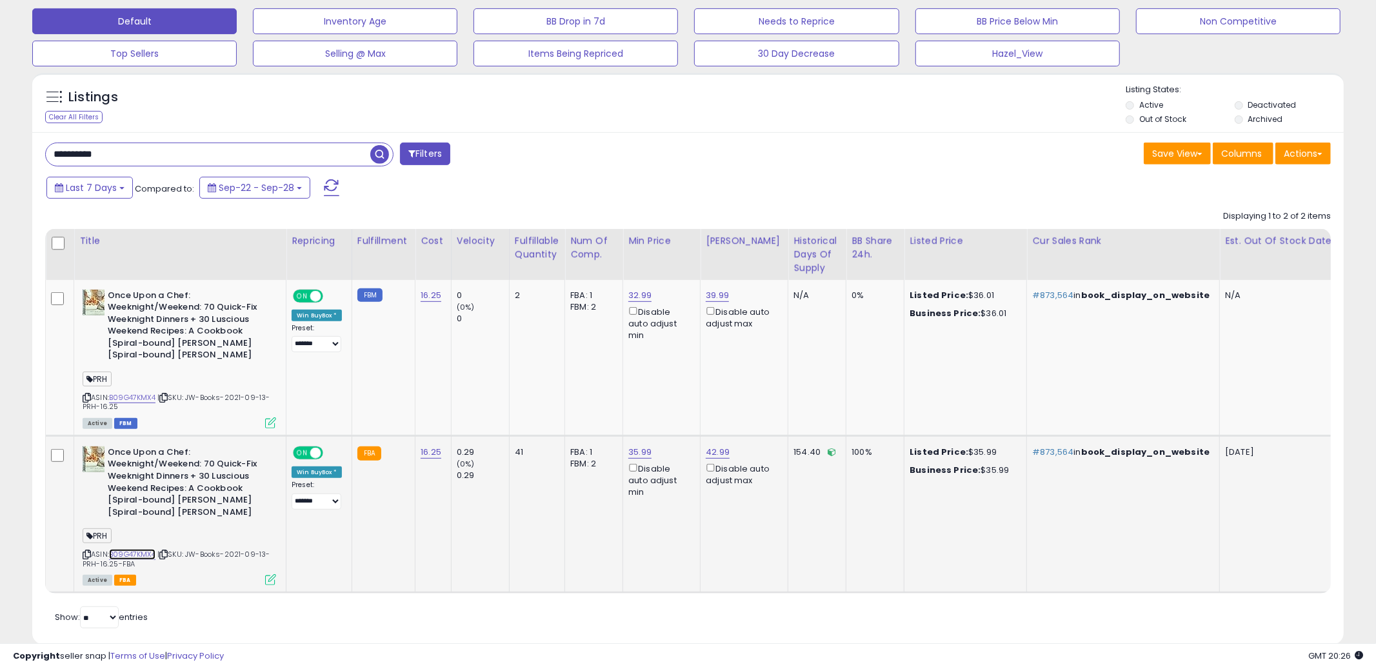
click at [135, 554] on link "B09G47KMX4" at bounding box center [132, 554] width 46 height 11
click at [275, 155] on input "**********" at bounding box center [208, 154] width 324 height 23
paste input "text"
type input "**********"
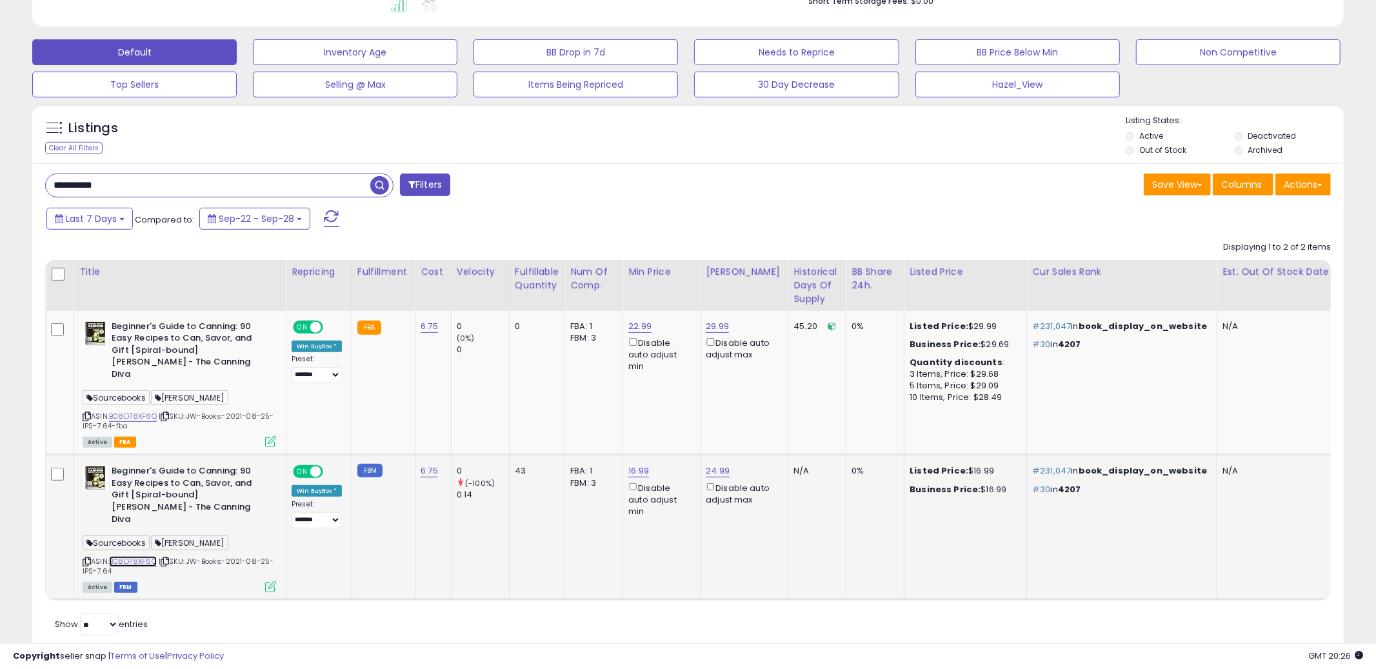
click at [134, 556] on link "B08D78XF6Q" at bounding box center [133, 561] width 48 height 11
